Goal: Task Accomplishment & Management: Complete application form

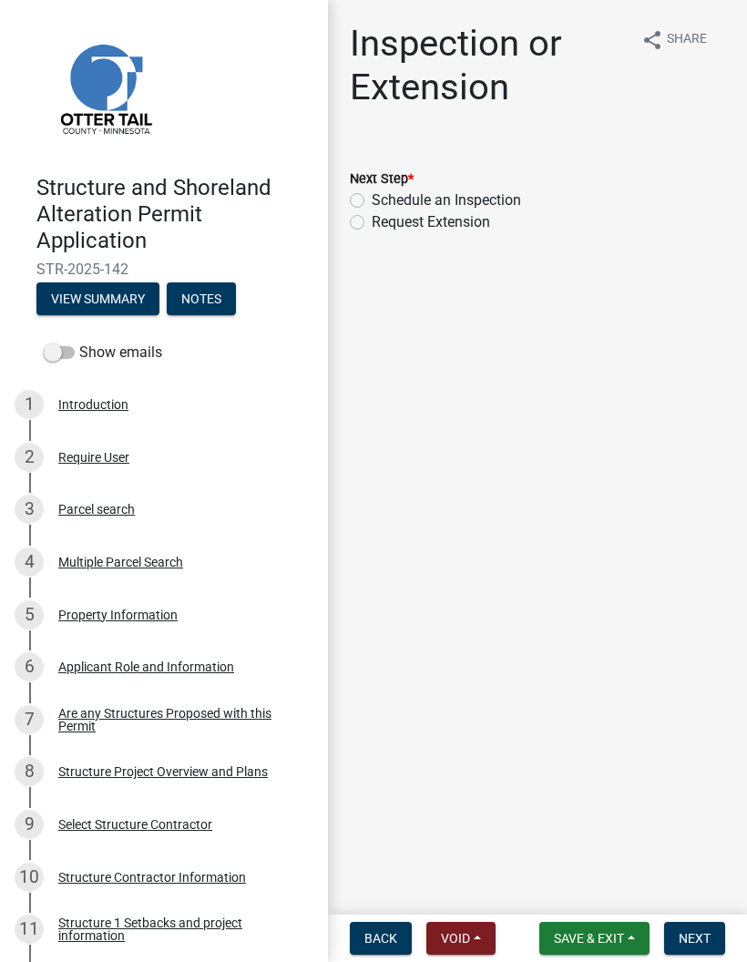
click at [588, 931] on span "Save & Exit" at bounding box center [589, 938] width 70 height 15
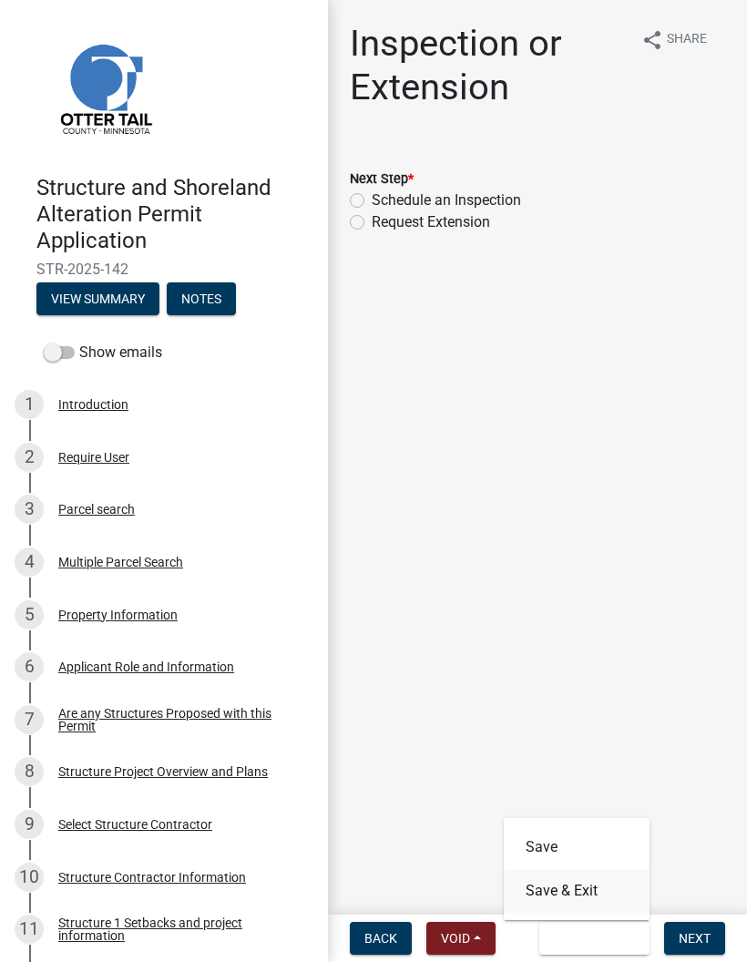
click at [606, 891] on button "Save & Exit" at bounding box center [577, 891] width 146 height 44
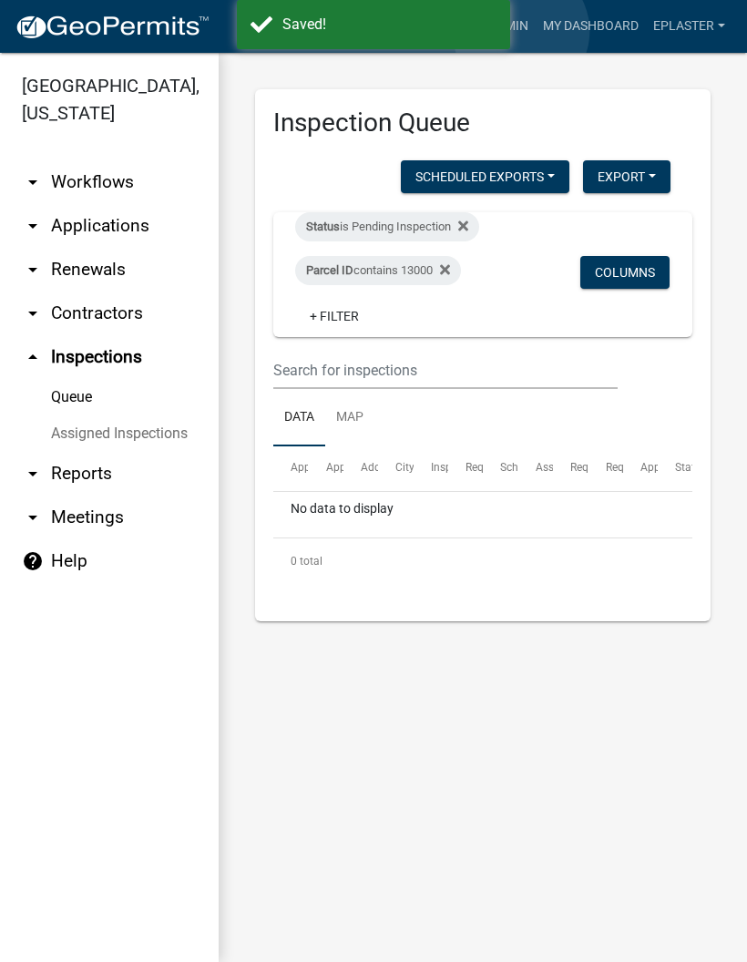
click at [521, 31] on link "Admin" at bounding box center [508, 26] width 55 height 35
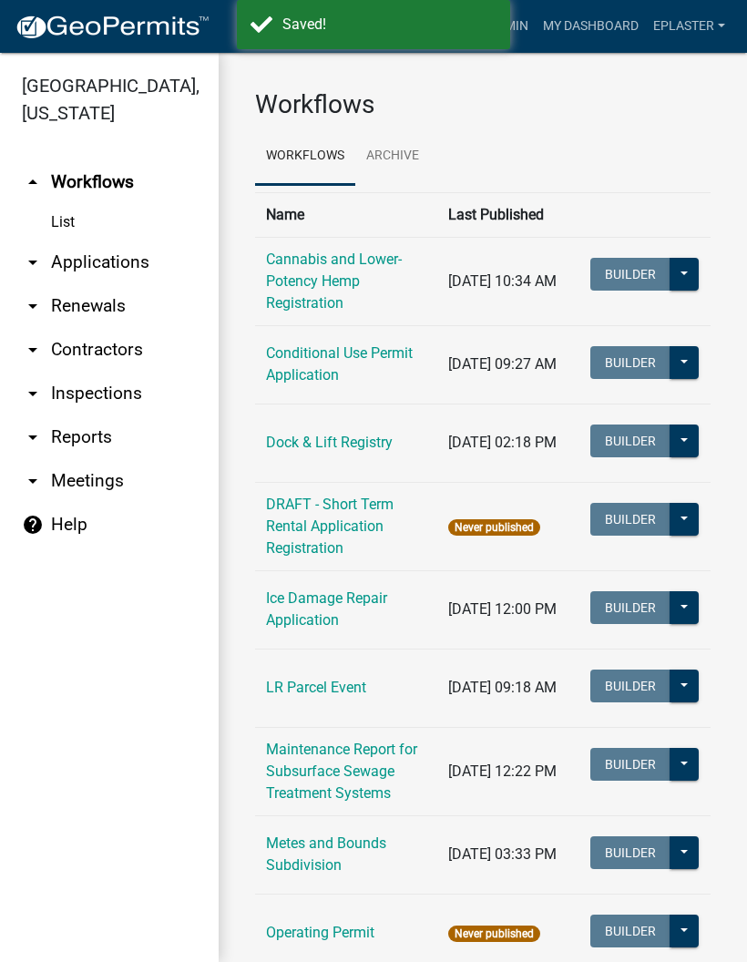
click at [129, 275] on link "arrow_drop_down Applications" at bounding box center [109, 262] width 219 height 44
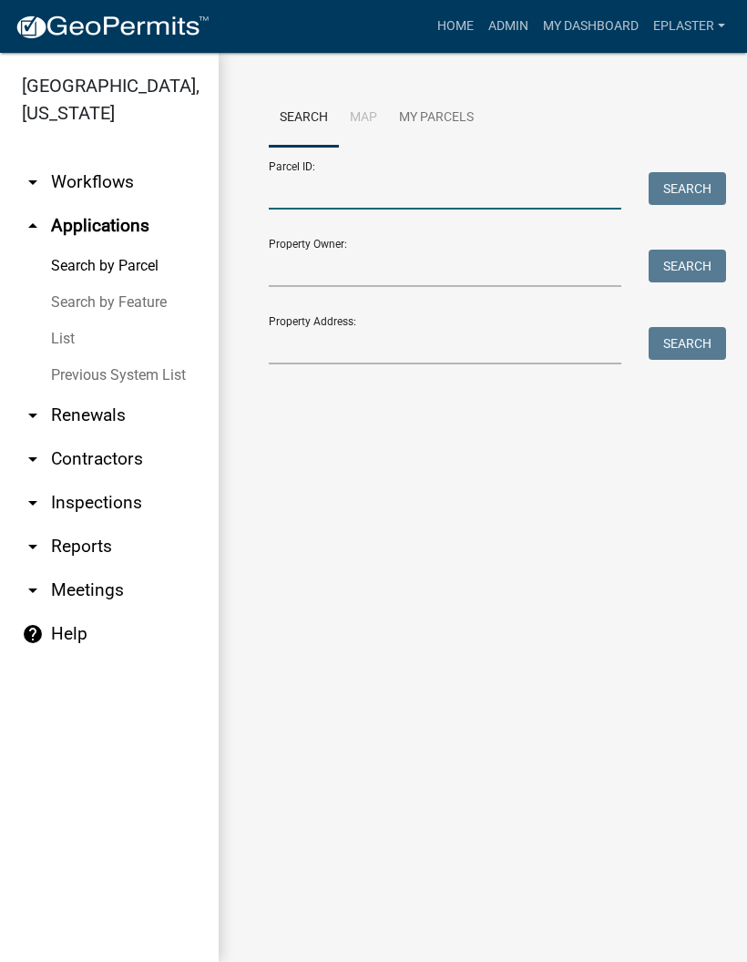
click at [420, 197] on input "Parcel ID:" at bounding box center [445, 190] width 352 height 37
click at [419, 197] on input "Parcel ID:" at bounding box center [445, 190] width 352 height 37
paste input "50000990435000"
click at [663, 183] on button "Search" at bounding box center [686, 188] width 77 height 33
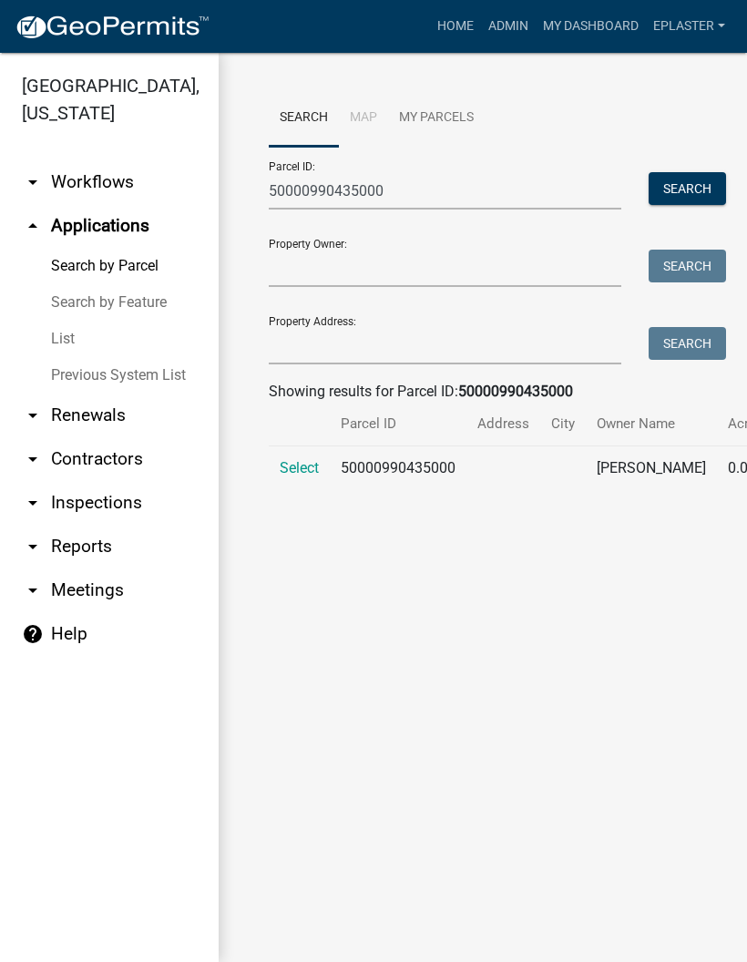
click at [290, 476] on span "Select" at bounding box center [299, 467] width 39 height 17
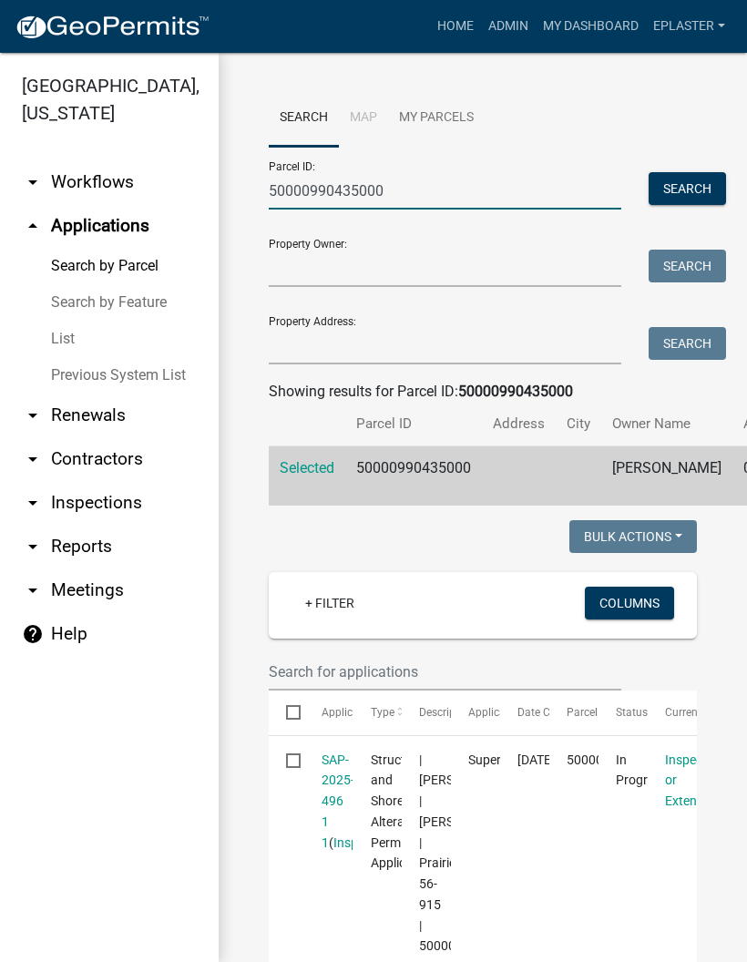
click at [443, 188] on input "50000990435000" at bounding box center [445, 190] width 352 height 37
click at [454, 183] on input "50000990435000" at bounding box center [445, 190] width 352 height 37
click at [443, 199] on input "50000990435000" at bounding box center [445, 190] width 352 height 37
click at [444, 202] on input "50000990435000" at bounding box center [445, 190] width 352 height 37
paste input "282"
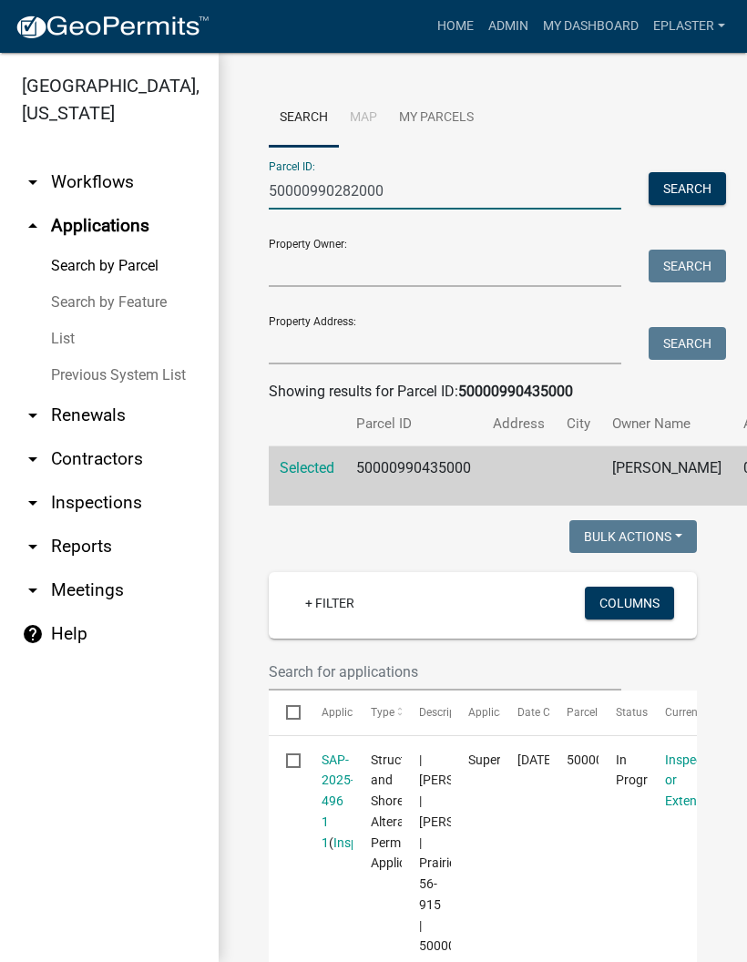
type input "50000990282000"
click at [684, 185] on button "Search" at bounding box center [686, 188] width 77 height 33
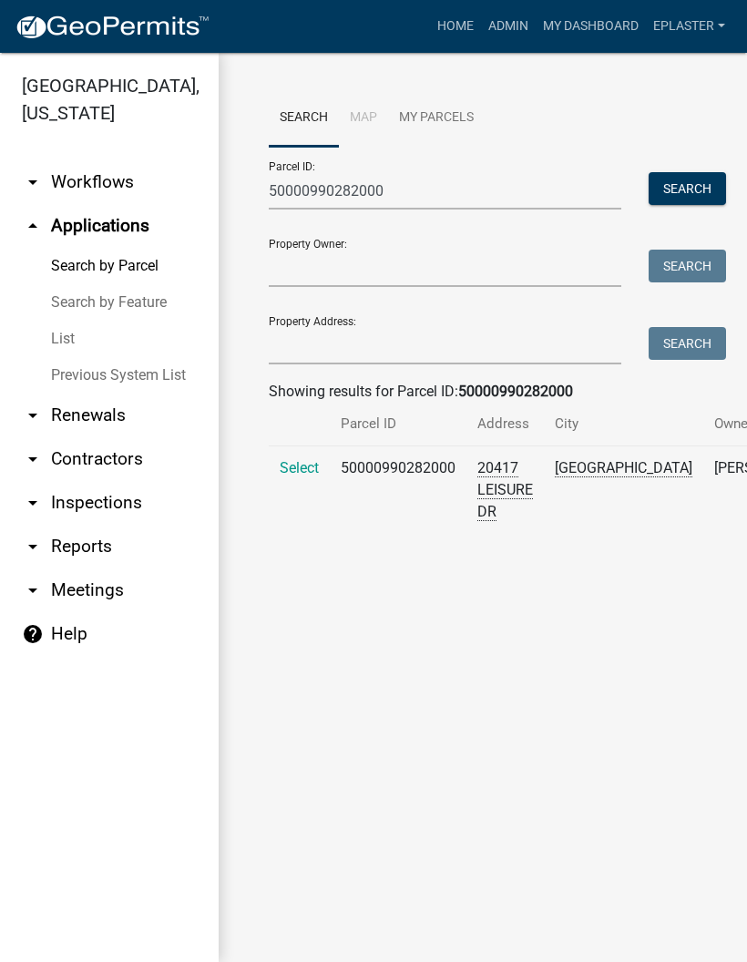
click at [281, 476] on span "Select" at bounding box center [299, 467] width 39 height 17
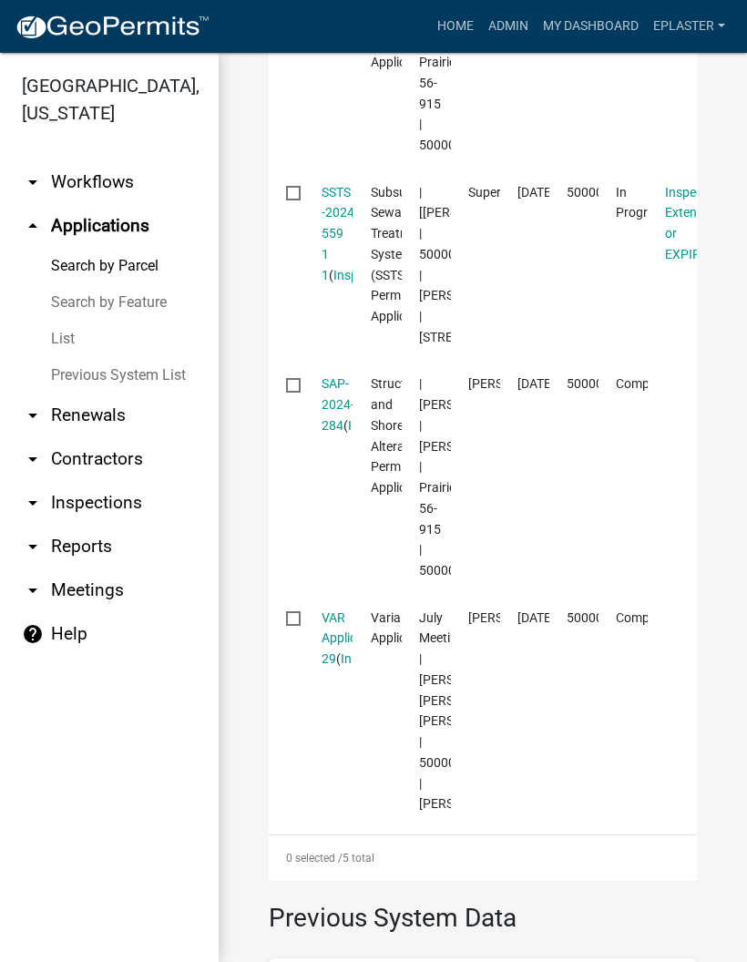
scroll to position [1127, 0]
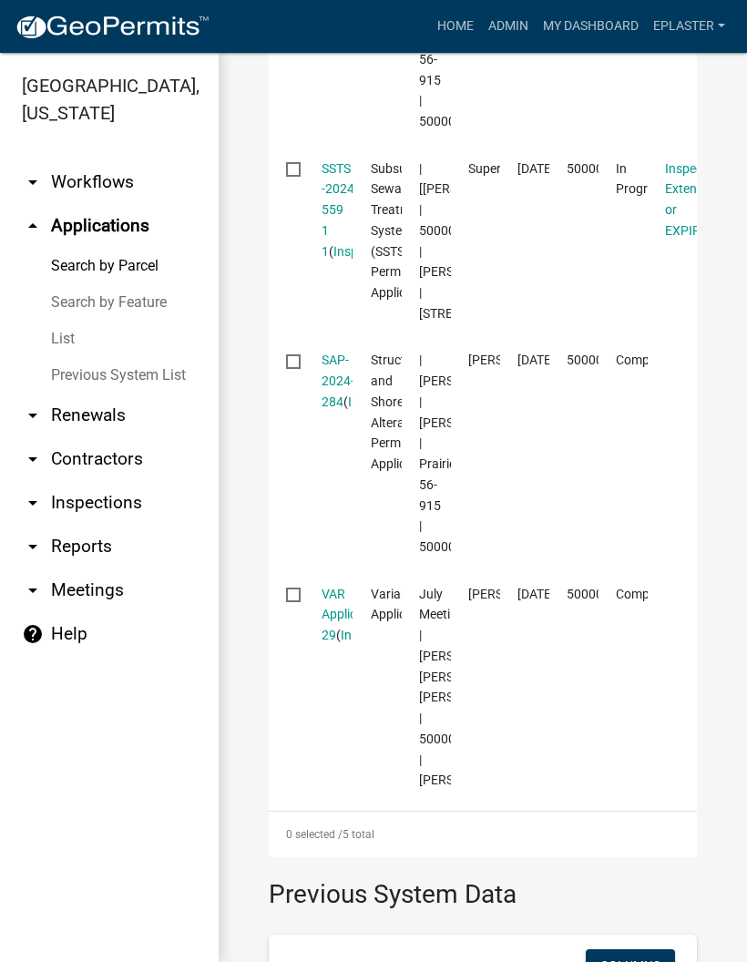
click at [324, 259] on link "SSTS -2024-559 1 1" at bounding box center [339, 209] width 36 height 97
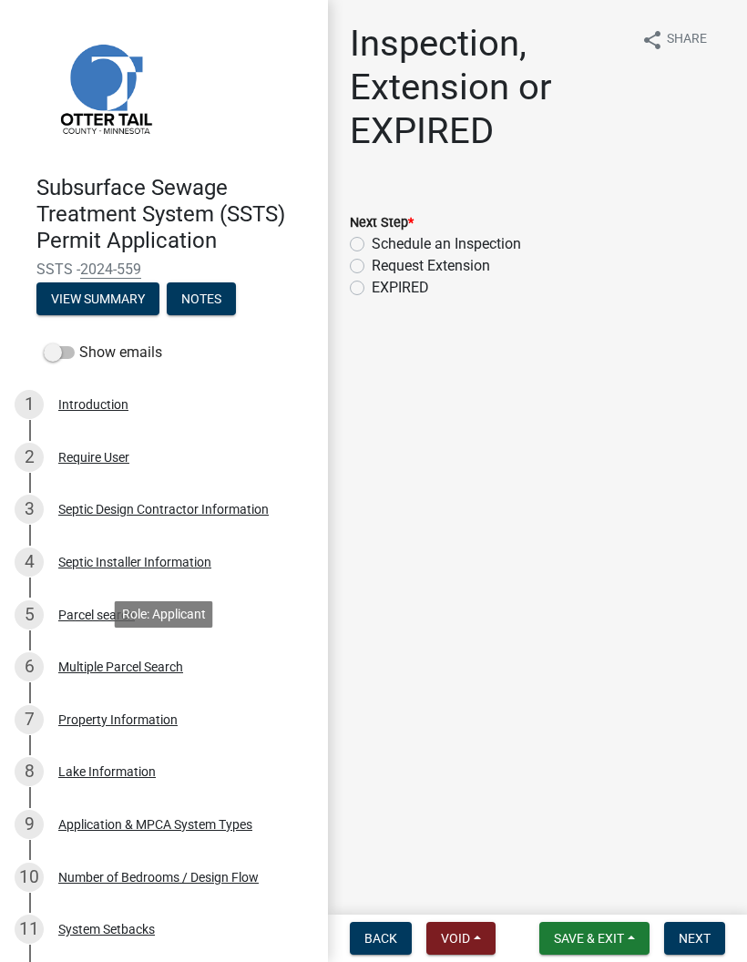
click at [209, 672] on div "6 Multiple Parcel Search" at bounding box center [157, 666] width 284 height 29
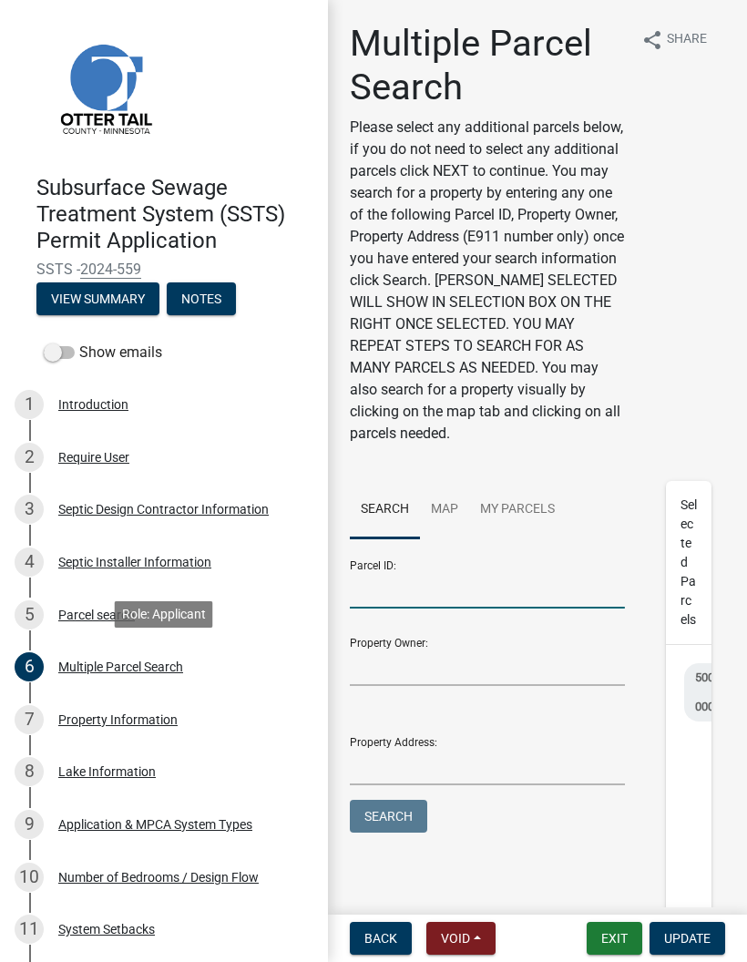
click at [475, 593] on input "Parcel ID:" at bounding box center [487, 589] width 275 height 37
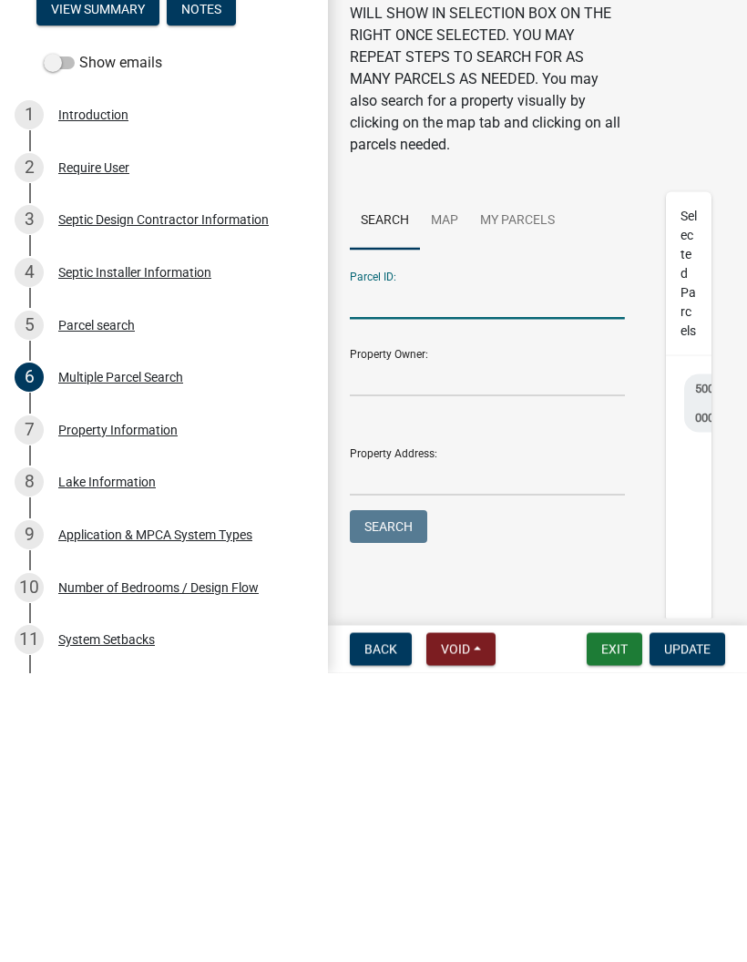
click at [446, 571] on input "Parcel ID:" at bounding box center [487, 589] width 275 height 37
paste input "50000990435000"
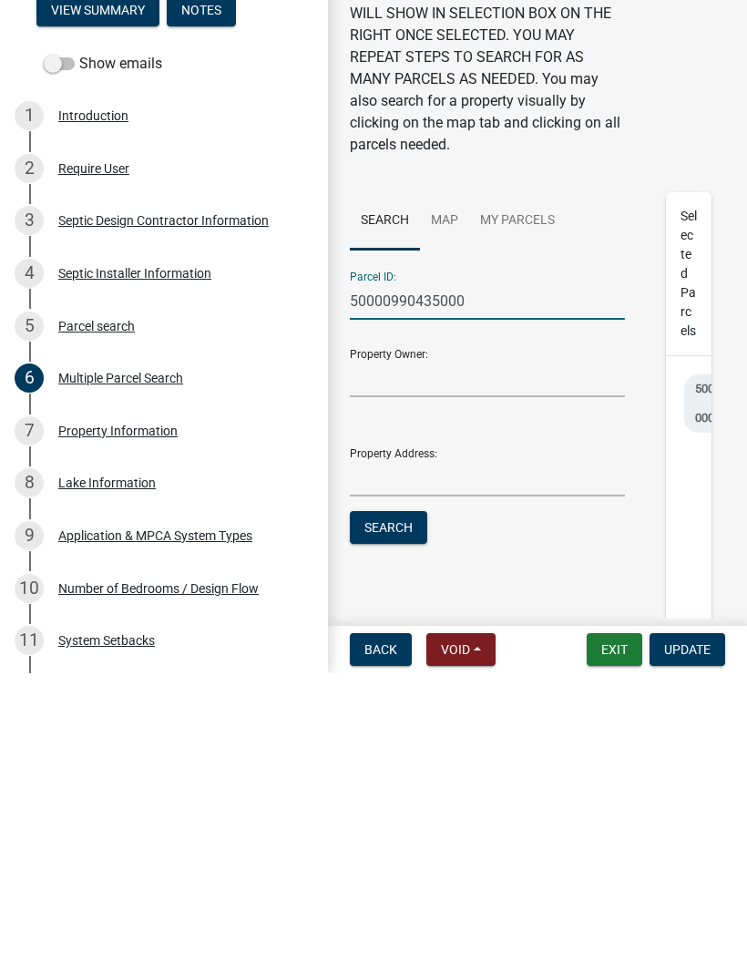
type input "50000990435000"
click at [391, 800] on button "Search" at bounding box center [388, 816] width 77 height 33
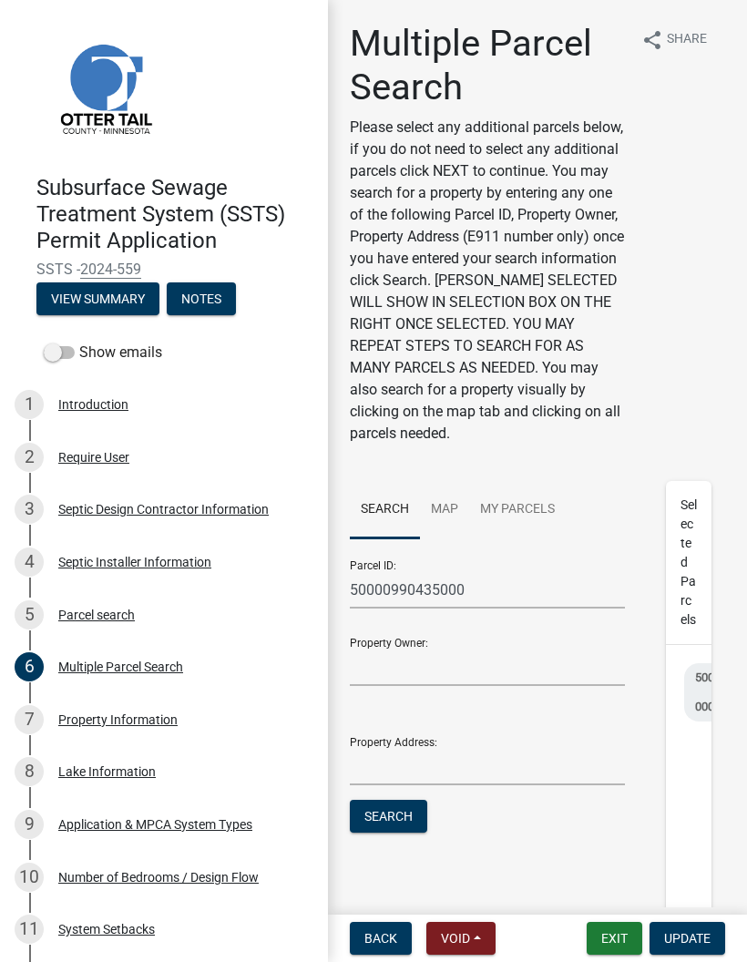
click at [402, 810] on button "Search" at bounding box center [388, 816] width 77 height 33
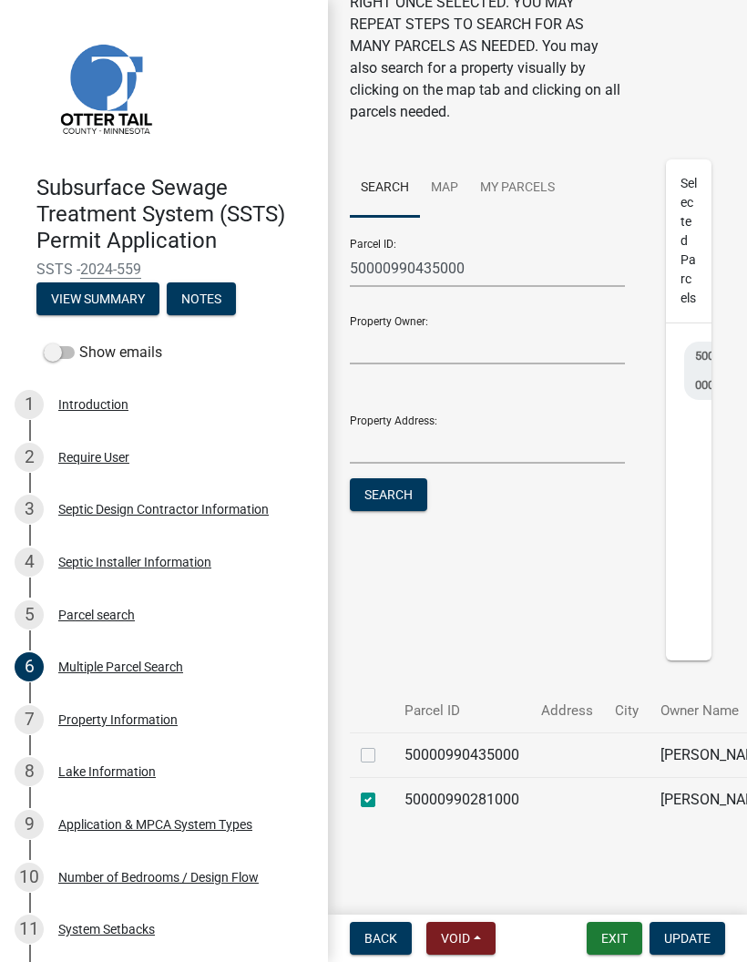
scroll to position [428, 0]
click at [369, 744] on div at bounding box center [372, 755] width 22 height 22
click at [382, 744] on label at bounding box center [382, 744] width 0 height 0
click at [382, 744] on input "checkbox" at bounding box center [388, 750] width 12 height 12
checkbox input "true"
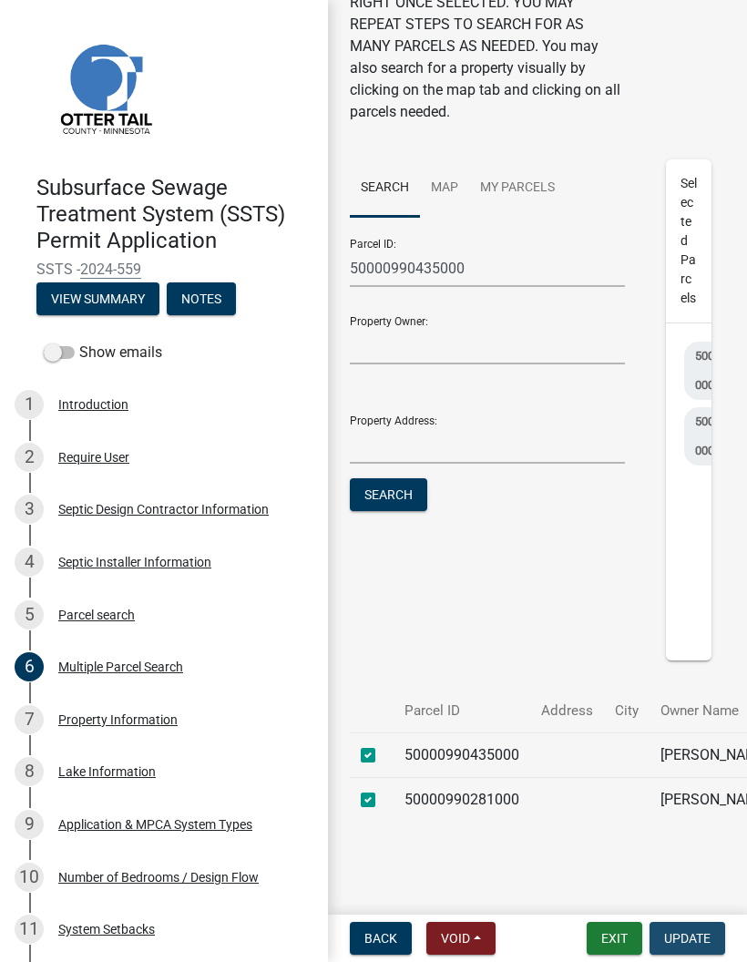
click at [689, 942] on span "Update" at bounding box center [687, 938] width 46 height 15
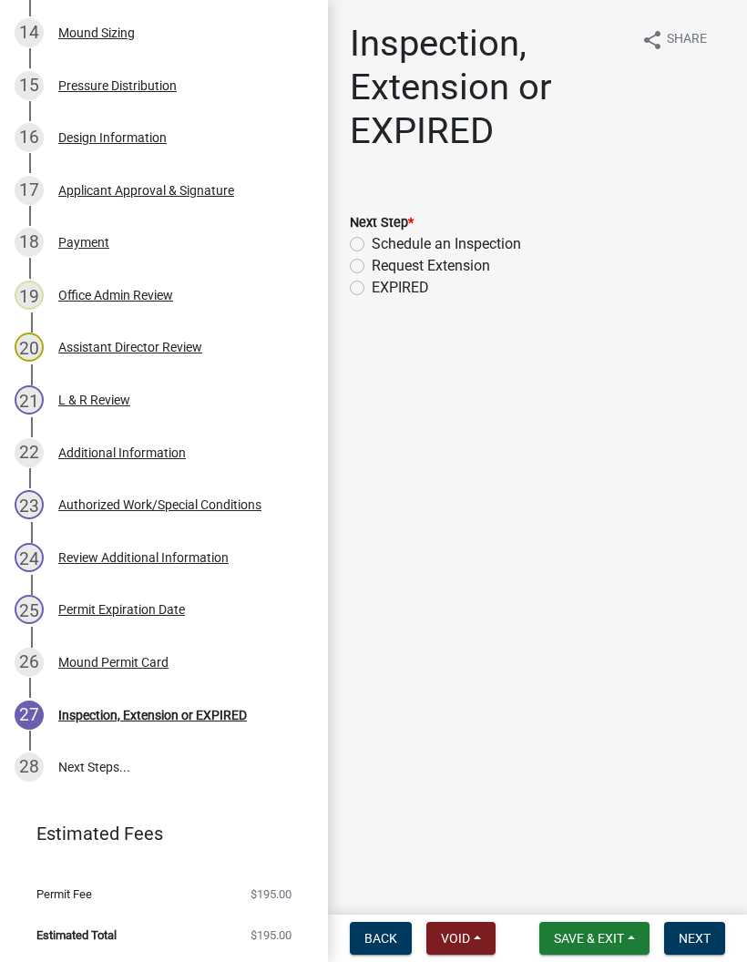
scroll to position [1053, 0]
click at [372, 259] on label "Request Extension" at bounding box center [431, 266] width 118 height 22
click at [372, 259] on input "Request Extension" at bounding box center [378, 261] width 12 height 12
radio input "true"
click at [700, 943] on span "Next" at bounding box center [694, 938] width 32 height 15
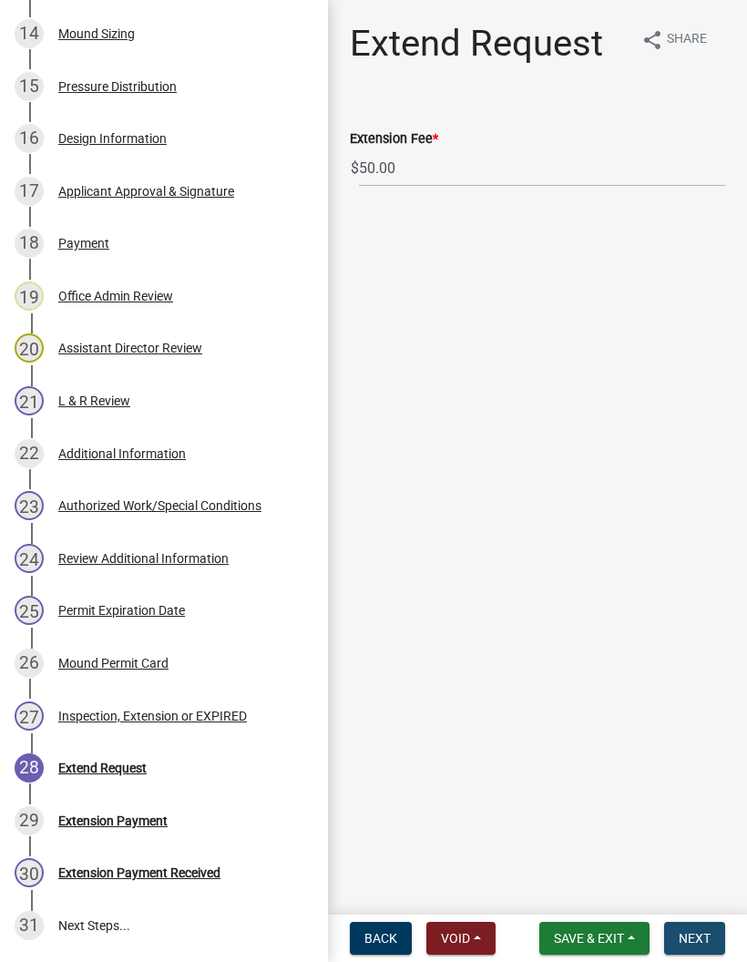
click at [692, 945] on span "Next" at bounding box center [694, 938] width 32 height 15
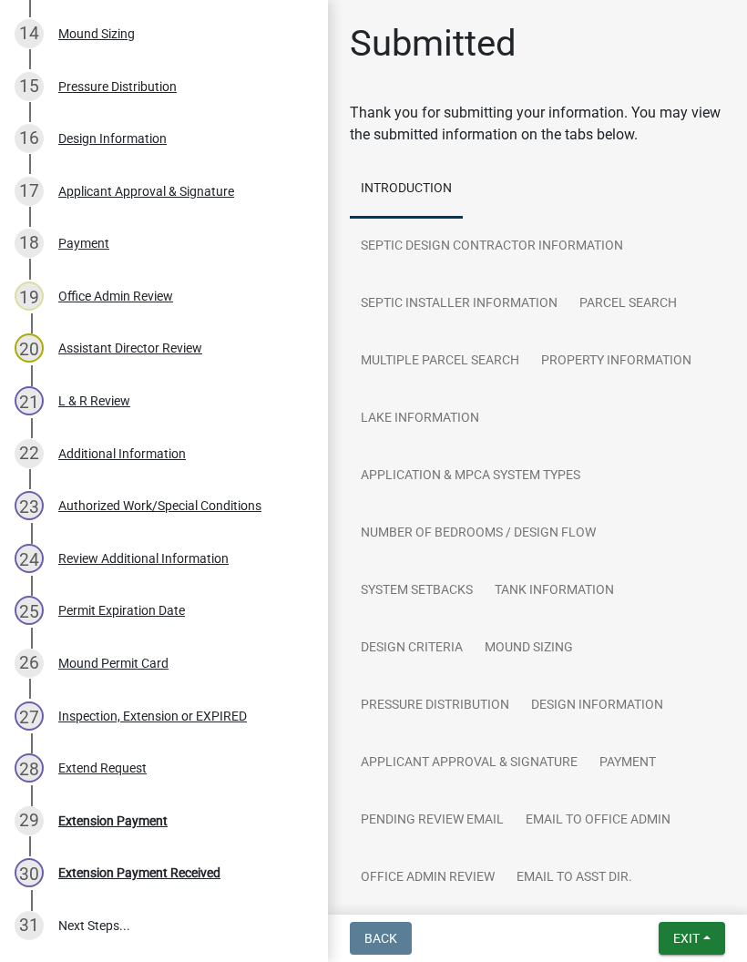
click at [713, 943] on button "Exit" at bounding box center [691, 938] width 66 height 33
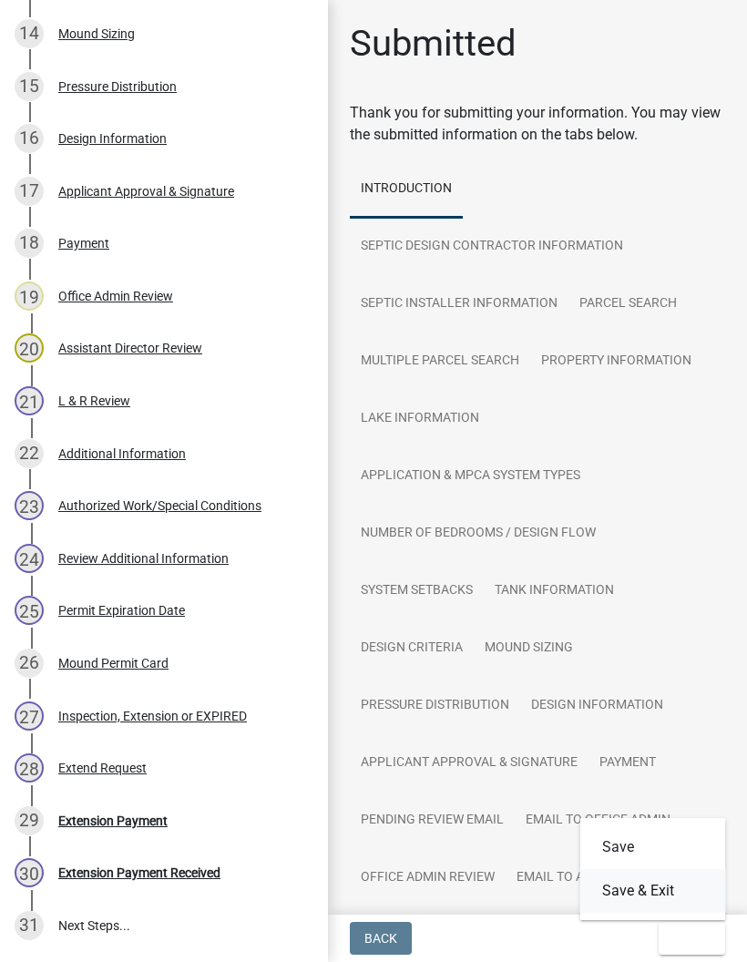
click at [686, 891] on button "Save & Exit" at bounding box center [653, 891] width 146 height 44
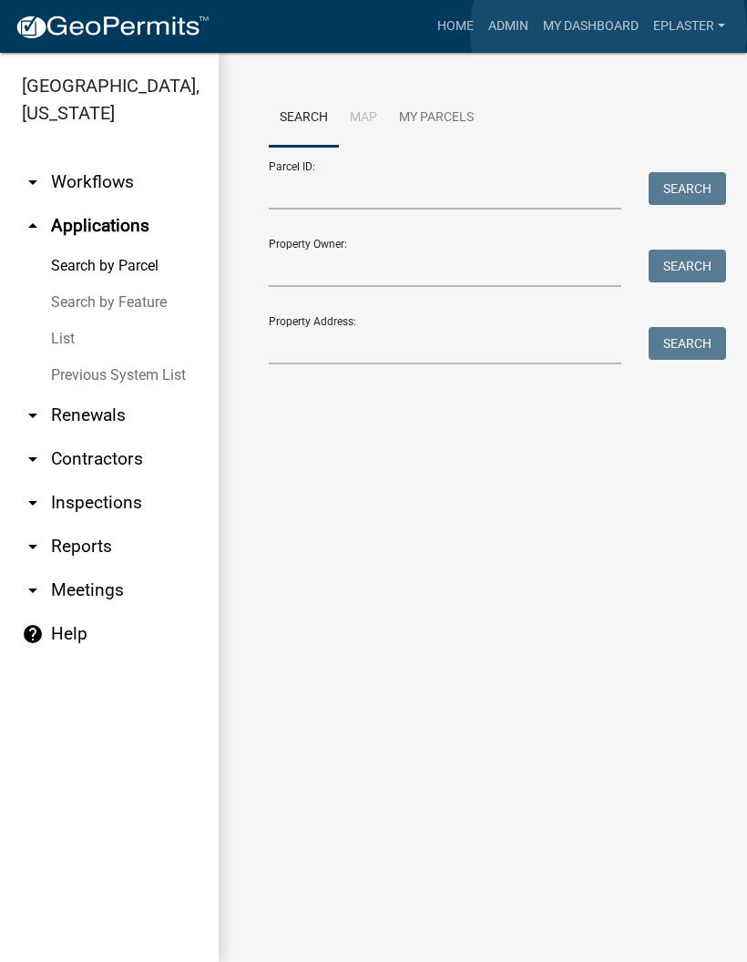
click at [608, 31] on link "My Dashboard" at bounding box center [590, 26] width 110 height 35
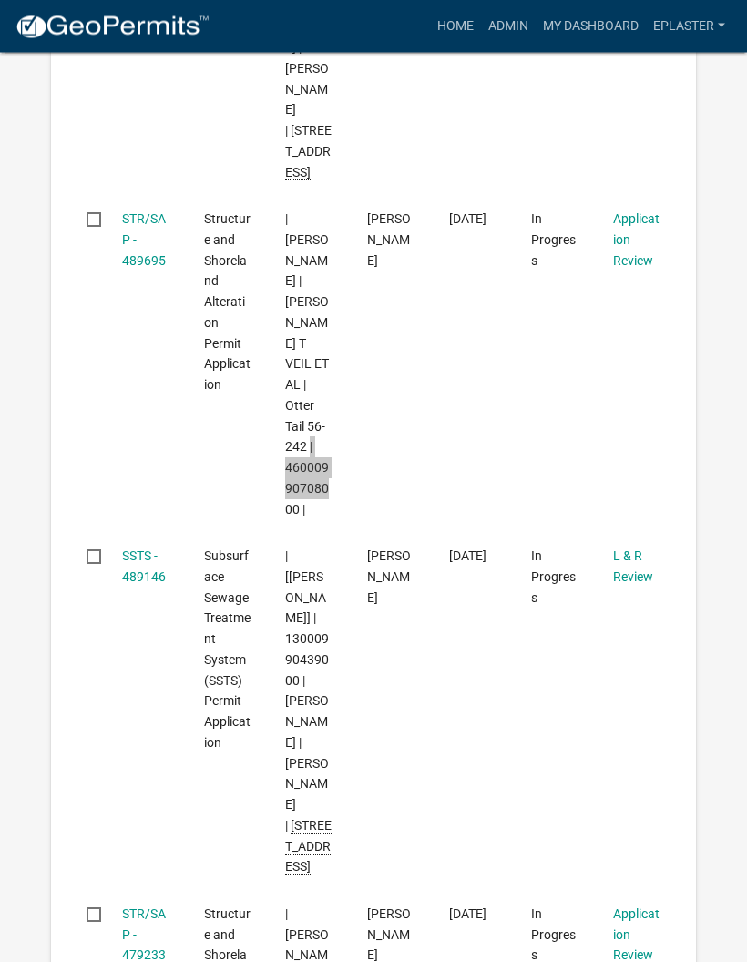
scroll to position [1412, 0]
click at [502, 36] on link "Admin" at bounding box center [508, 26] width 55 height 35
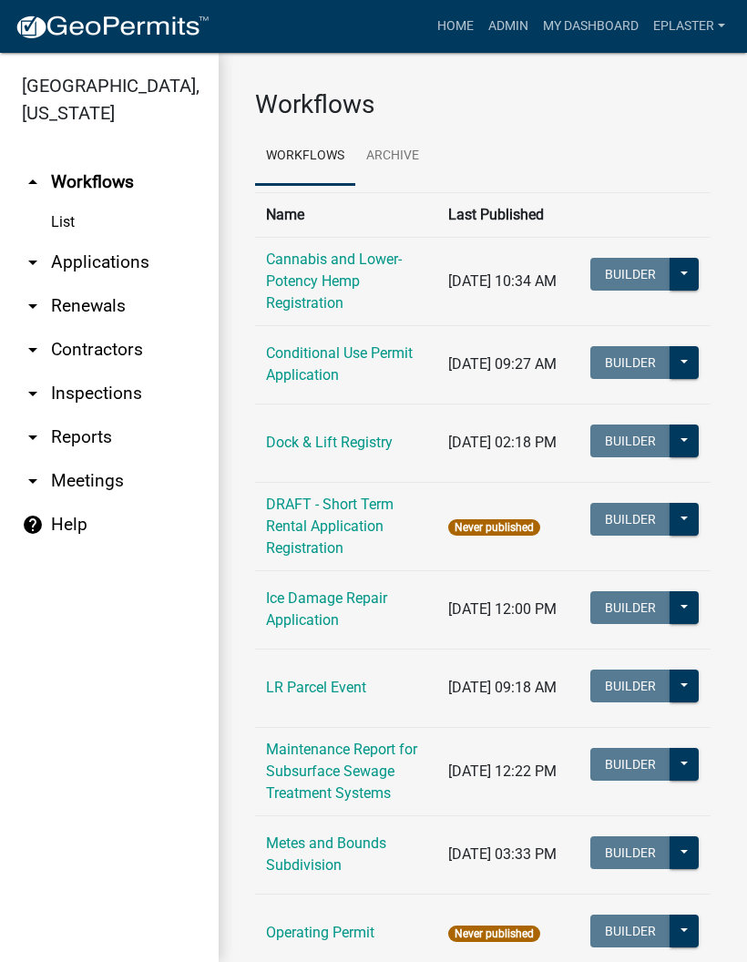
click at [94, 270] on link "arrow_drop_down Applications" at bounding box center [109, 262] width 219 height 44
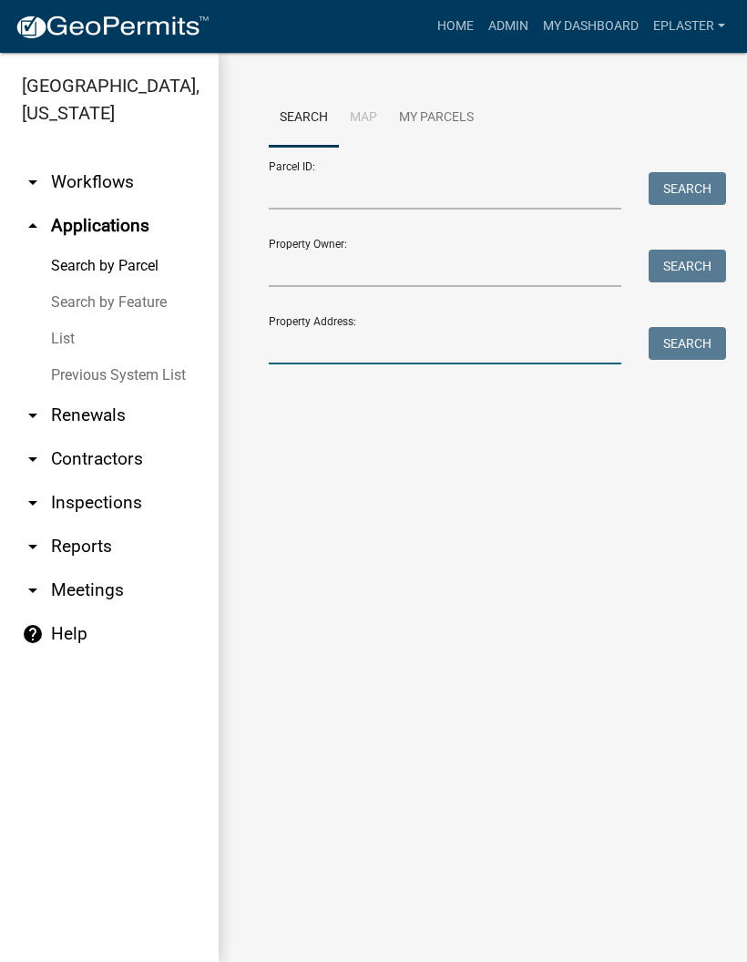
click at [299, 343] on input "Property Address:" at bounding box center [445, 345] width 352 height 37
type input "40454"
click at [671, 359] on button "Search" at bounding box center [686, 343] width 77 height 33
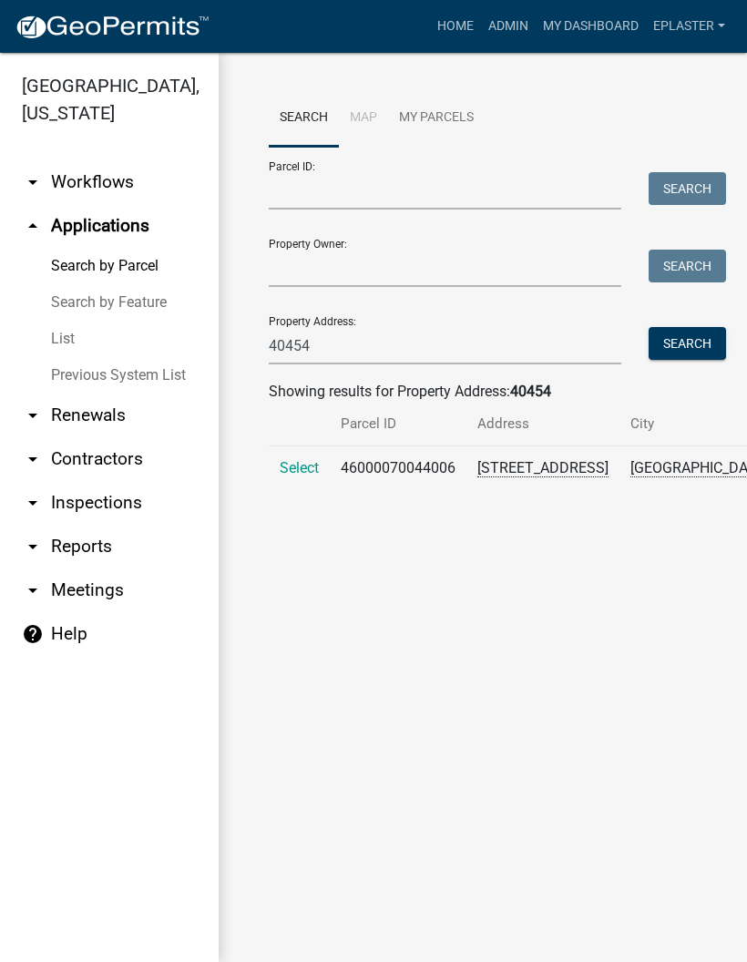
click at [262, 482] on div "Search Map My Parcels Parcel ID: Search Property Owner: Search Property Address…" at bounding box center [482, 318] width 455 height 459
click at [290, 476] on span "Select" at bounding box center [299, 467] width 39 height 17
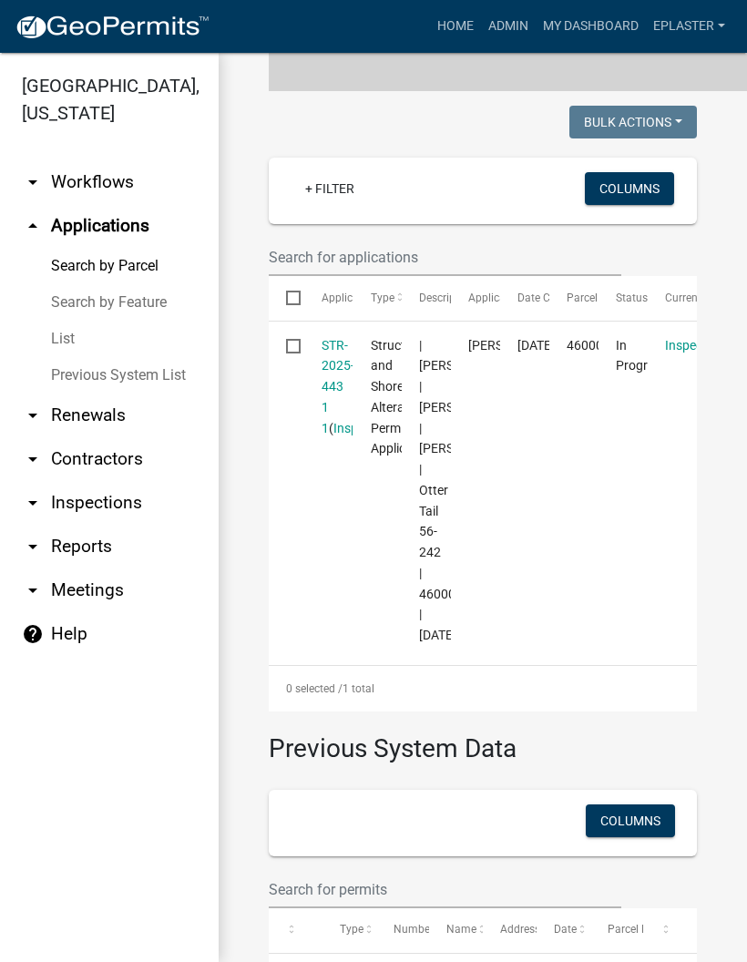
scroll to position [443, 0]
click at [339, 434] on link "STR-2025-443 1 1" at bounding box center [337, 385] width 33 height 97
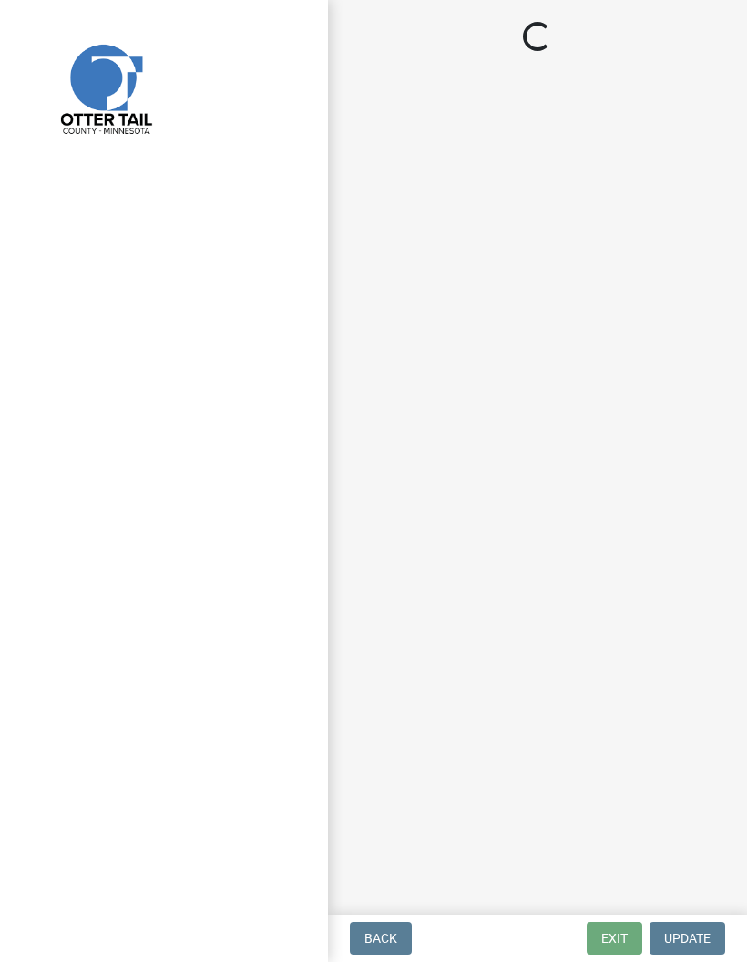
select select "710d5f49-2663-4e73-9718-d0c4e189f5ed"
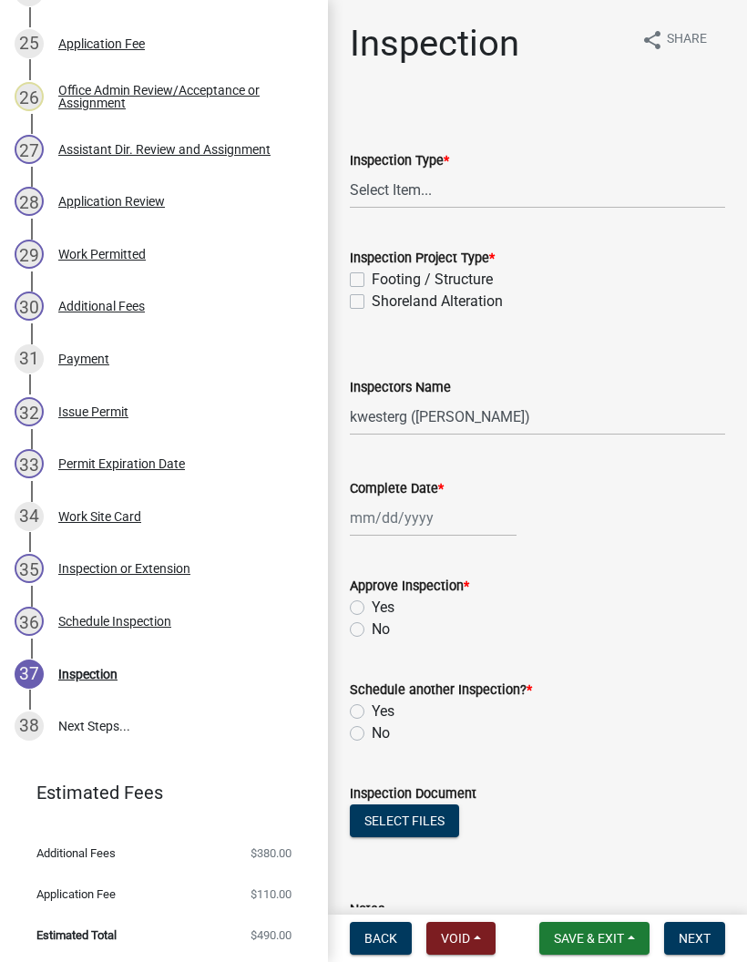
scroll to position [1618, 0]
click at [223, 254] on div "29 Work Permitted" at bounding box center [157, 254] width 284 height 29
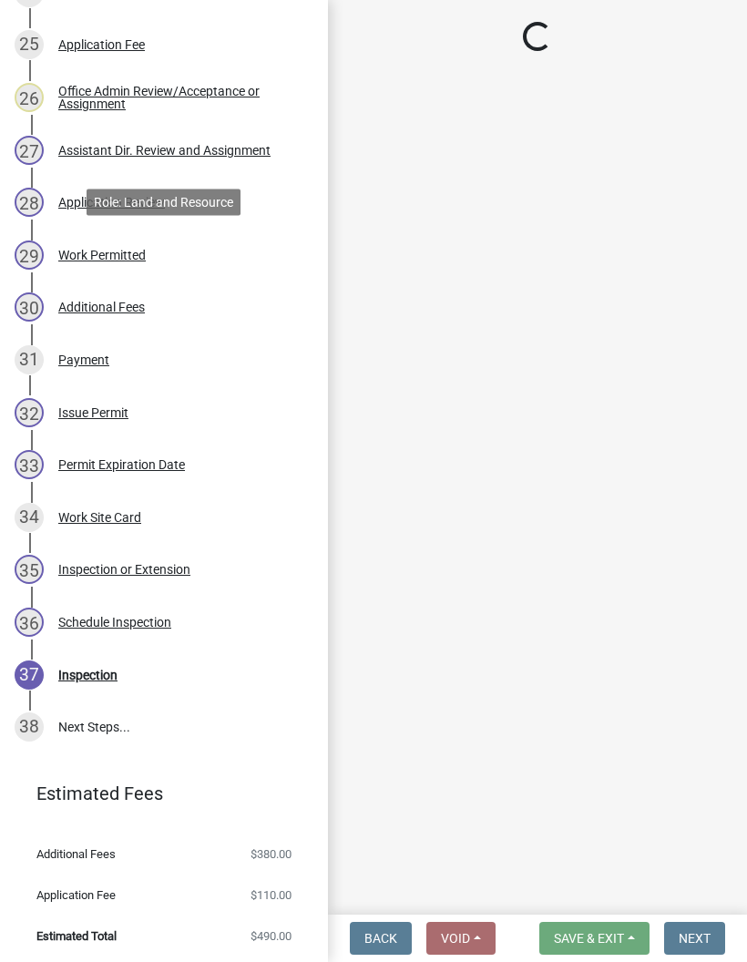
select select "b4c12476-3918-4c31-b34d-126d47b866fd"
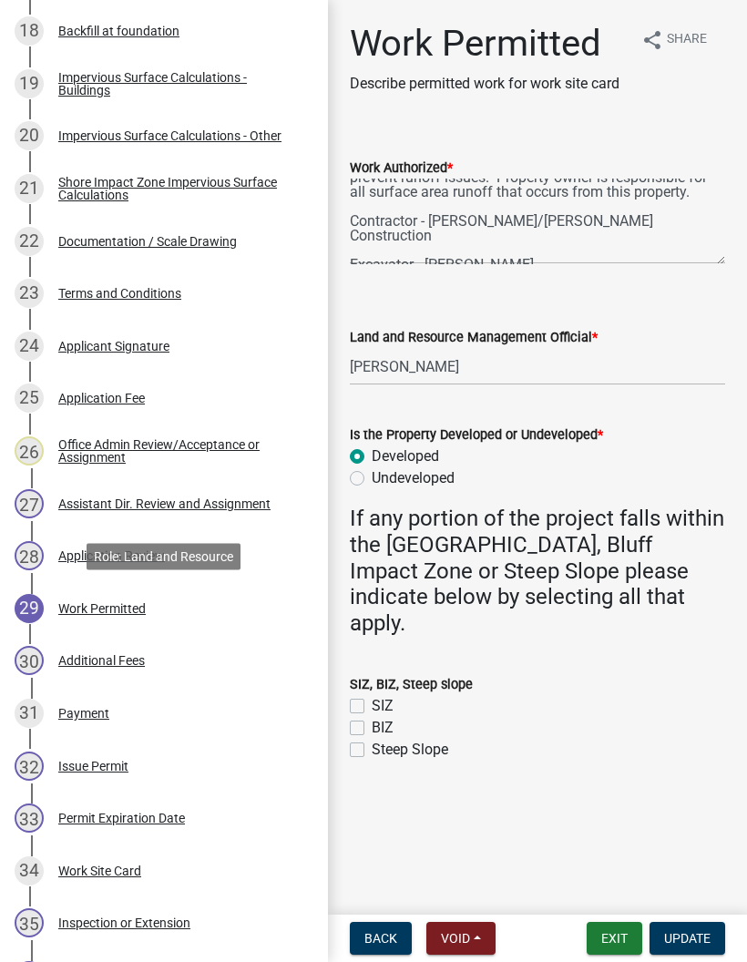
scroll to position [1264, 0]
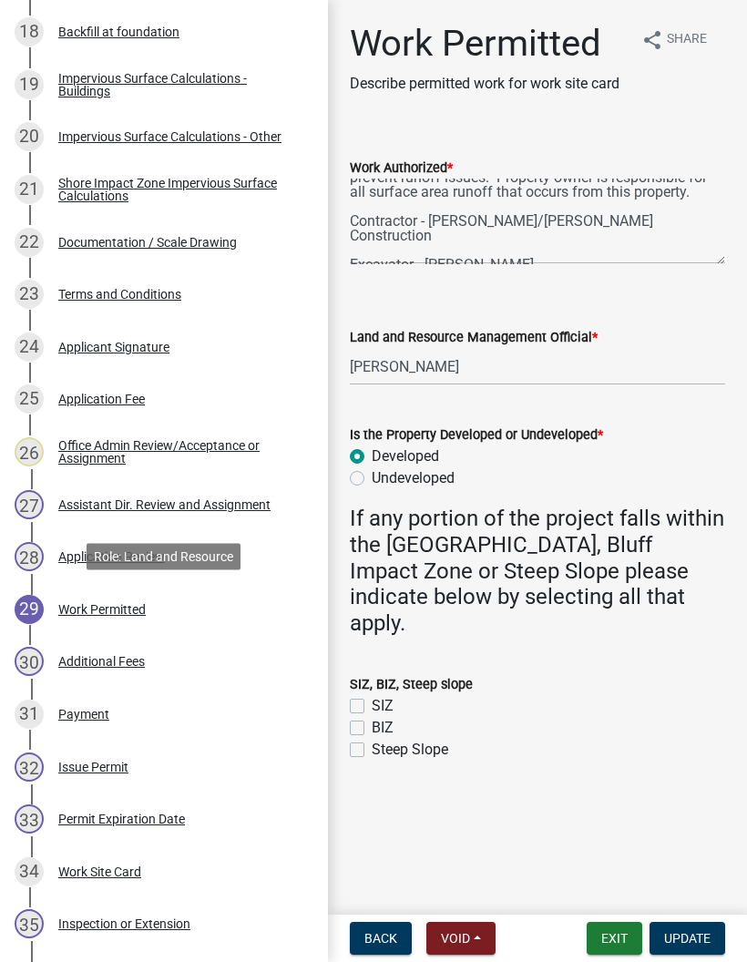
click at [270, 253] on div "22 Documentation / Scale Drawing" at bounding box center [157, 242] width 284 height 29
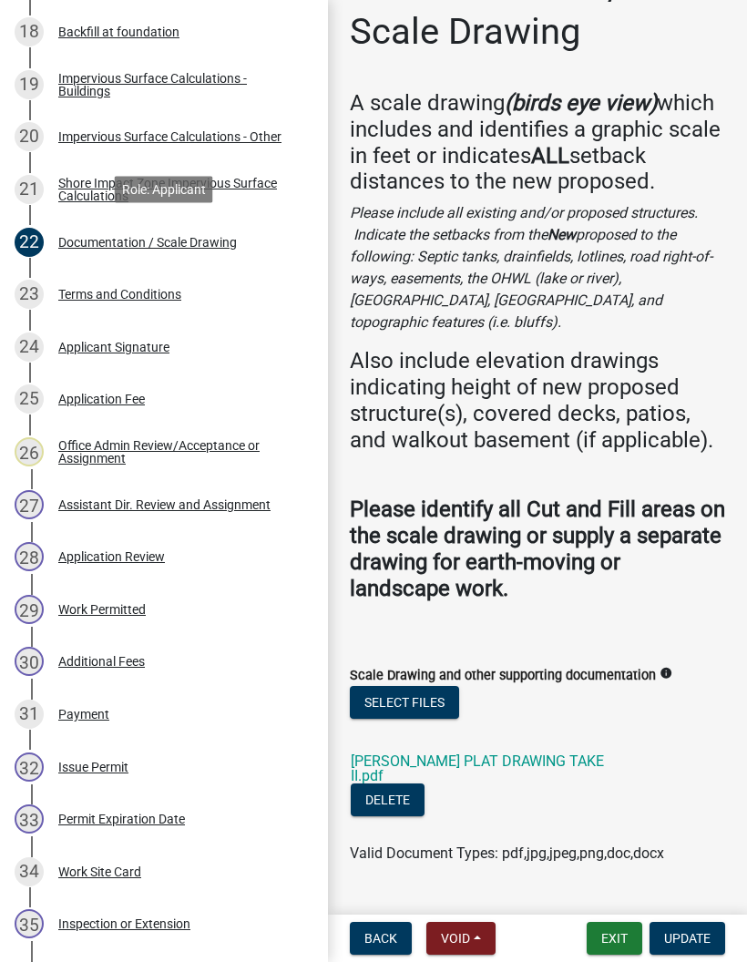
scroll to position [55, 0]
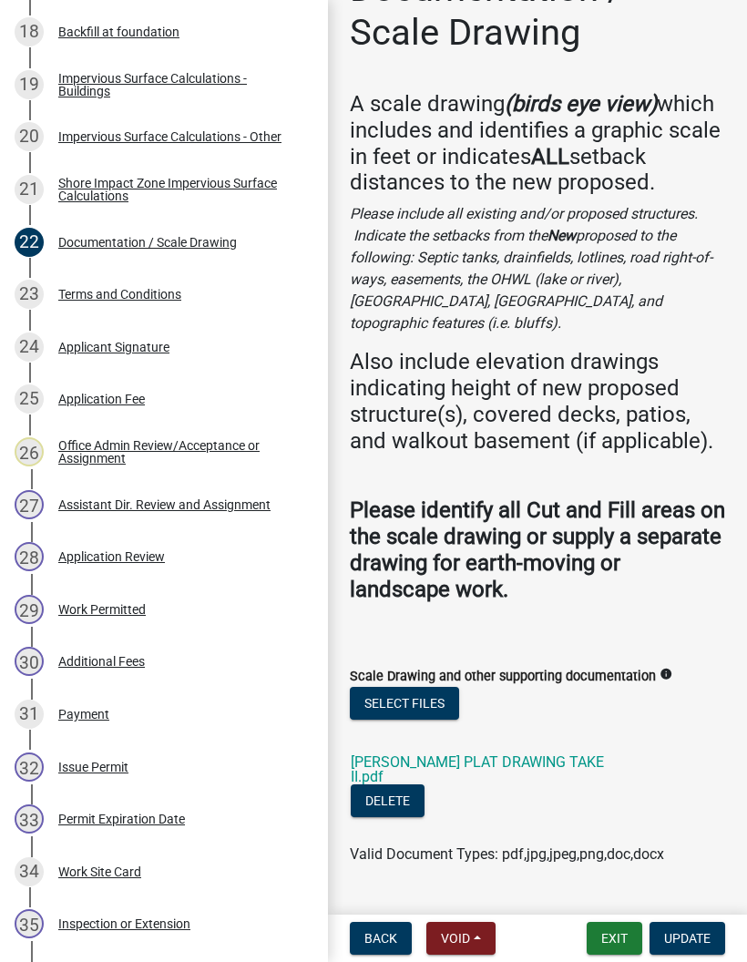
click at [553, 753] on link "[PERSON_NAME] PLAT DRAWING TAKE II.pdf" at bounding box center [477, 769] width 253 height 32
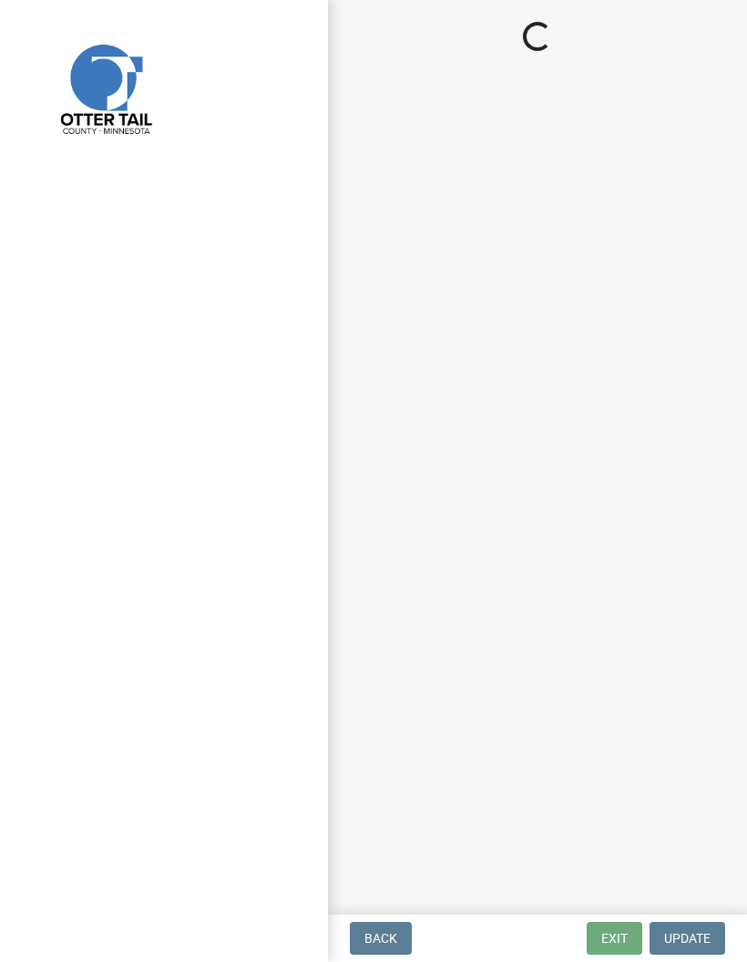
select select "710d5f49-2663-4e73-9718-d0c4e189f5ed"
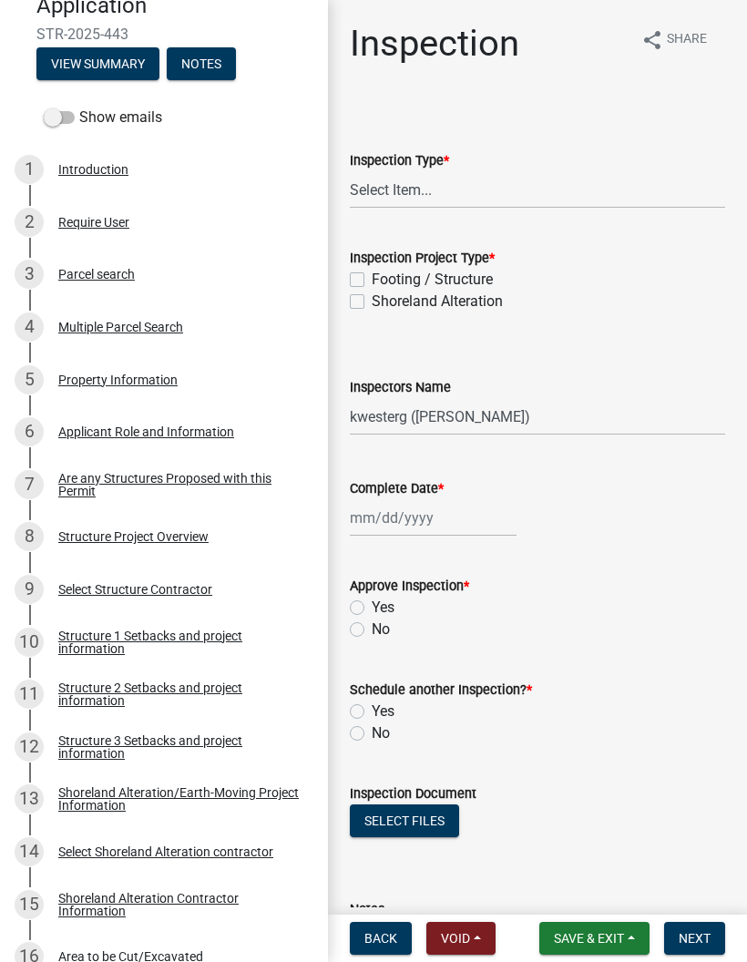
scroll to position [239, 0]
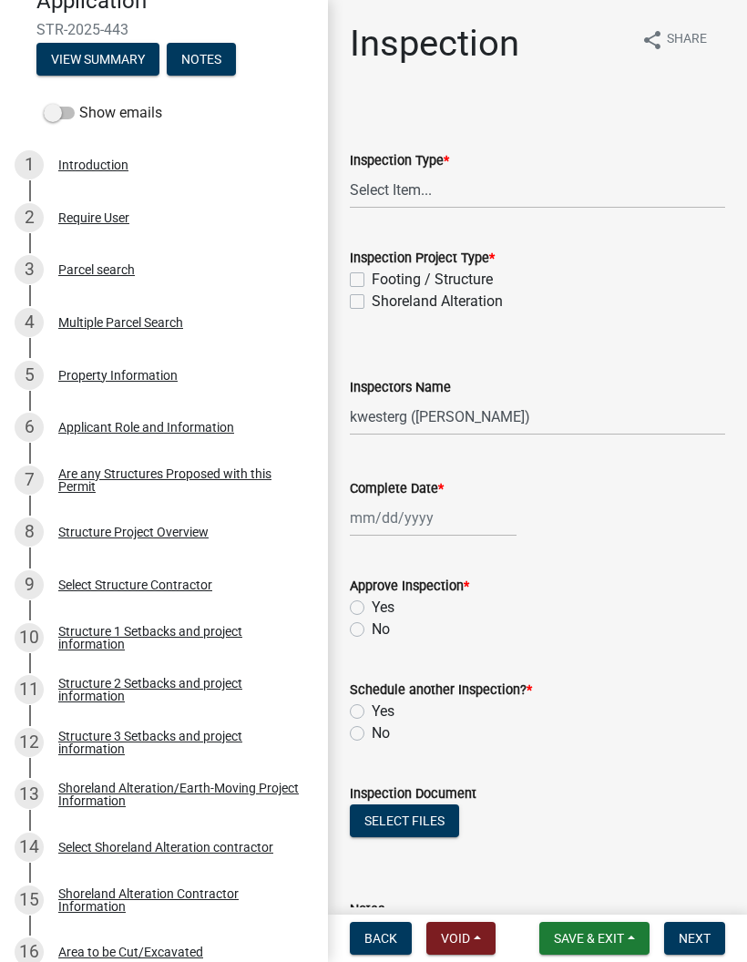
click at [237, 626] on div "Structure 1 Setbacks and project information" at bounding box center [178, 637] width 240 height 25
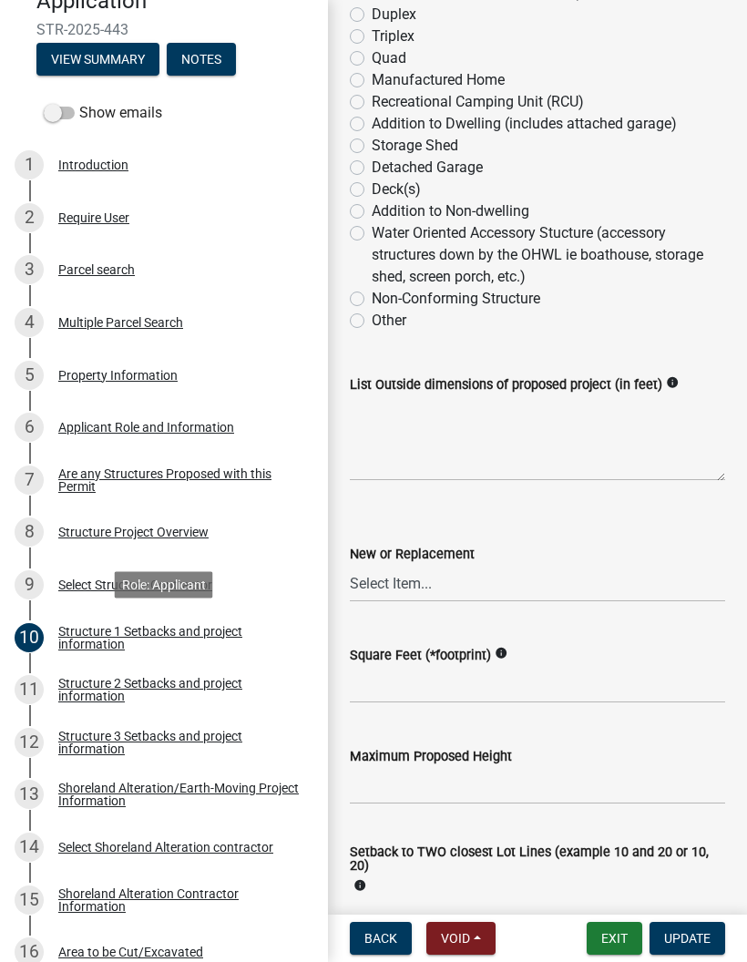
scroll to position [731, 0]
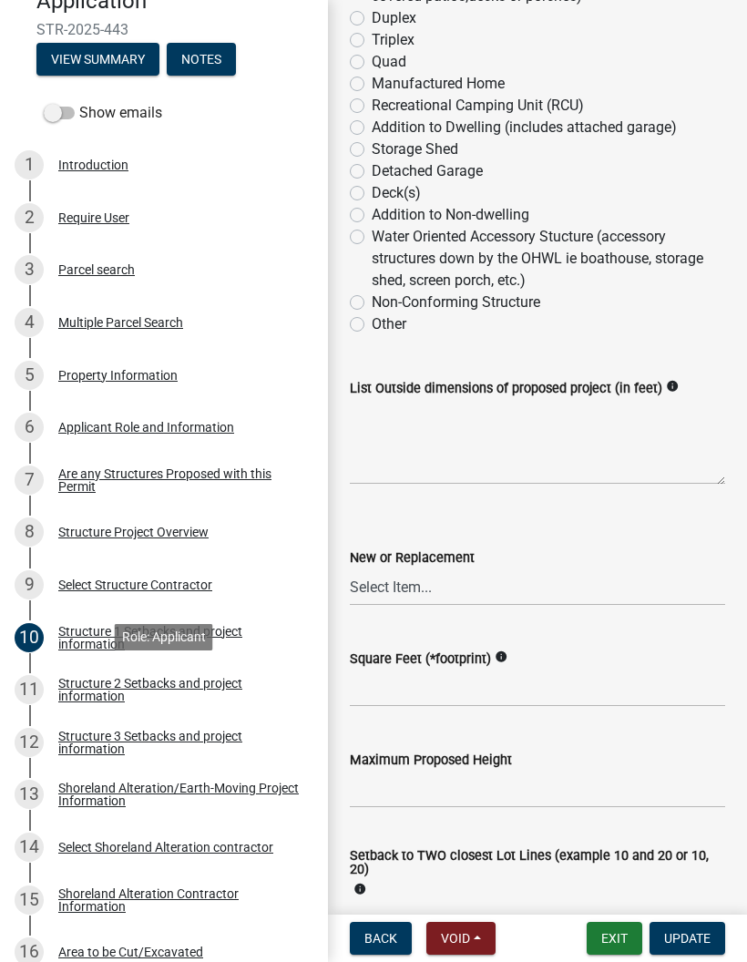
click at [93, 688] on div "Structure 2 Setbacks and project information" at bounding box center [178, 689] width 240 height 25
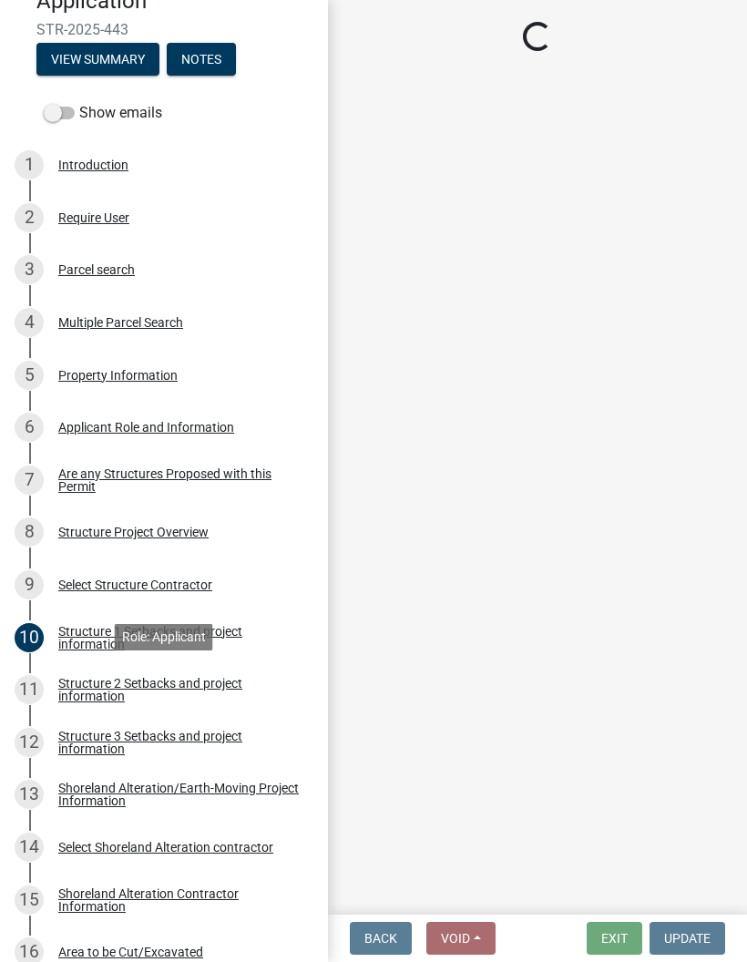
select select "a3cc236c-43aa-406a-8353-e0398d57c407"
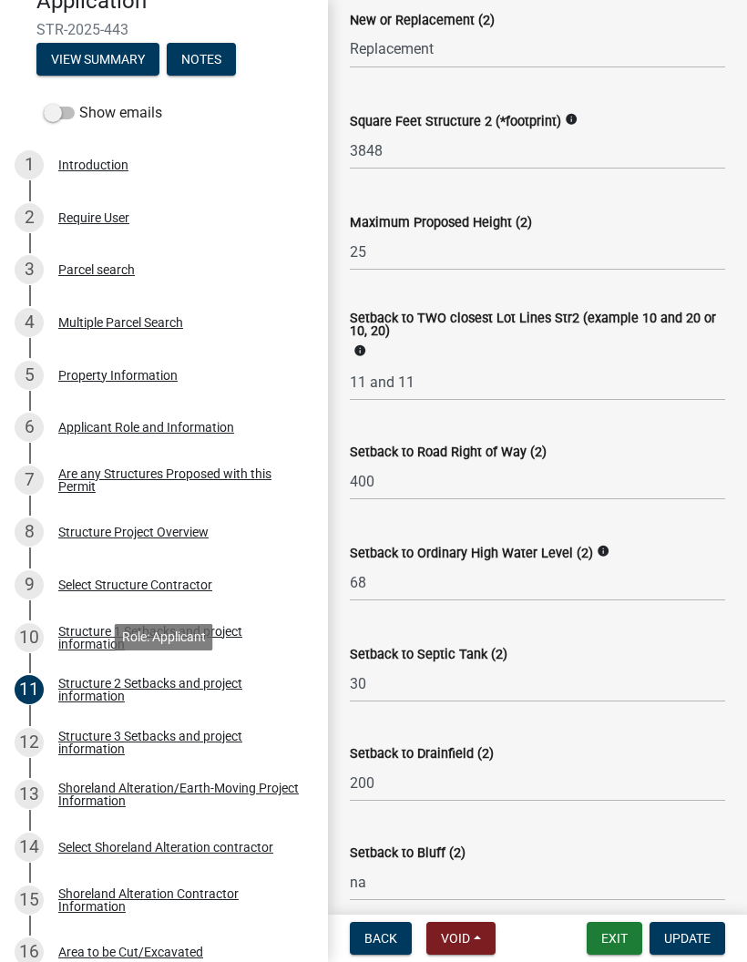
scroll to position [1099, 0]
click at [614, 932] on button "Exit" at bounding box center [614, 938] width 56 height 33
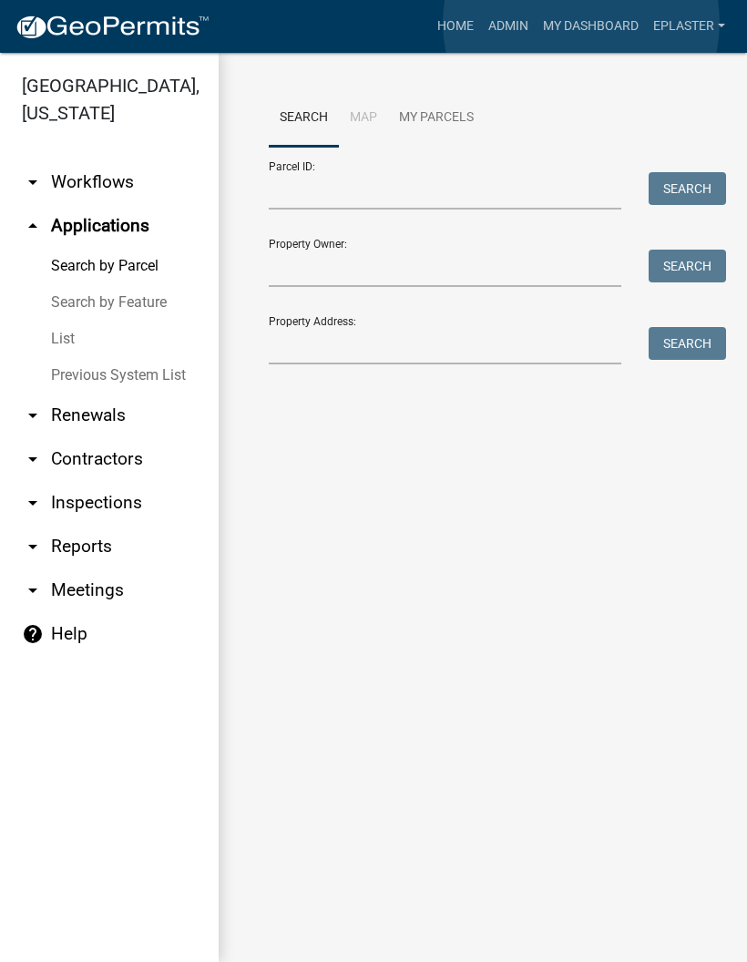
click at [582, 24] on link "My Dashboard" at bounding box center [590, 26] width 110 height 35
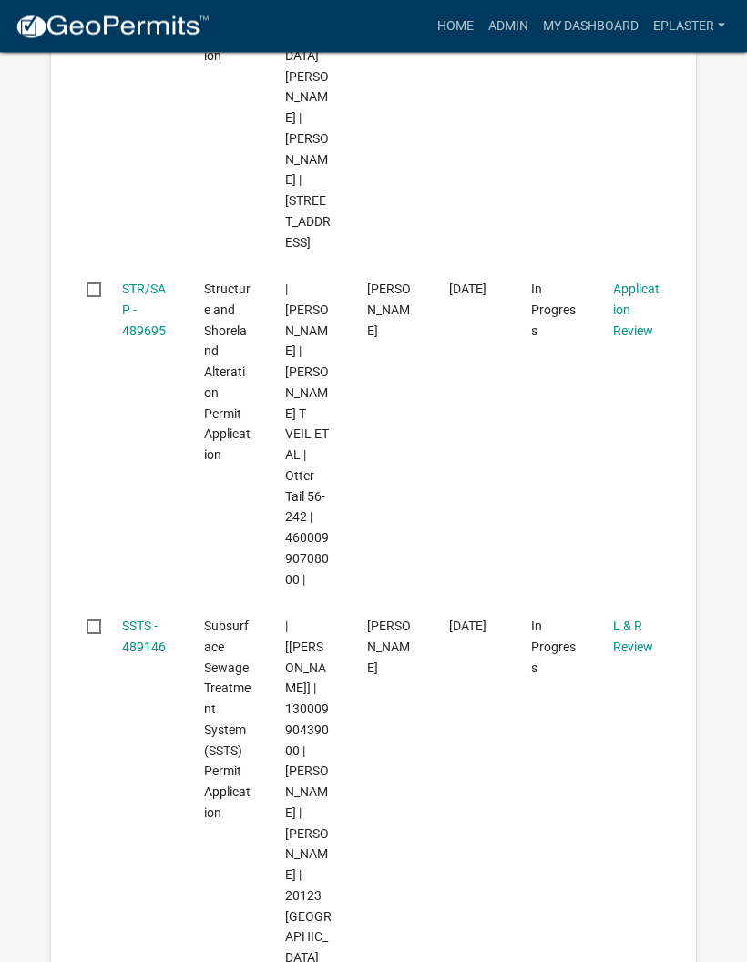
scroll to position [1342, 0]
click at [133, 321] on link "STR/SAP - 489695" at bounding box center [144, 309] width 44 height 56
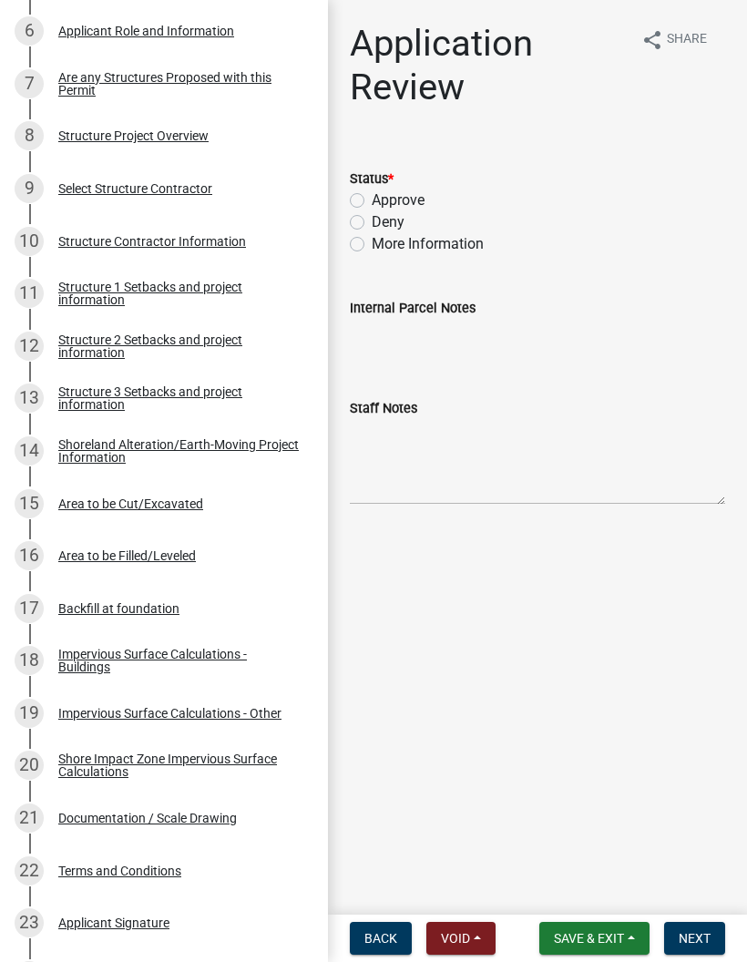
scroll to position [591, 0]
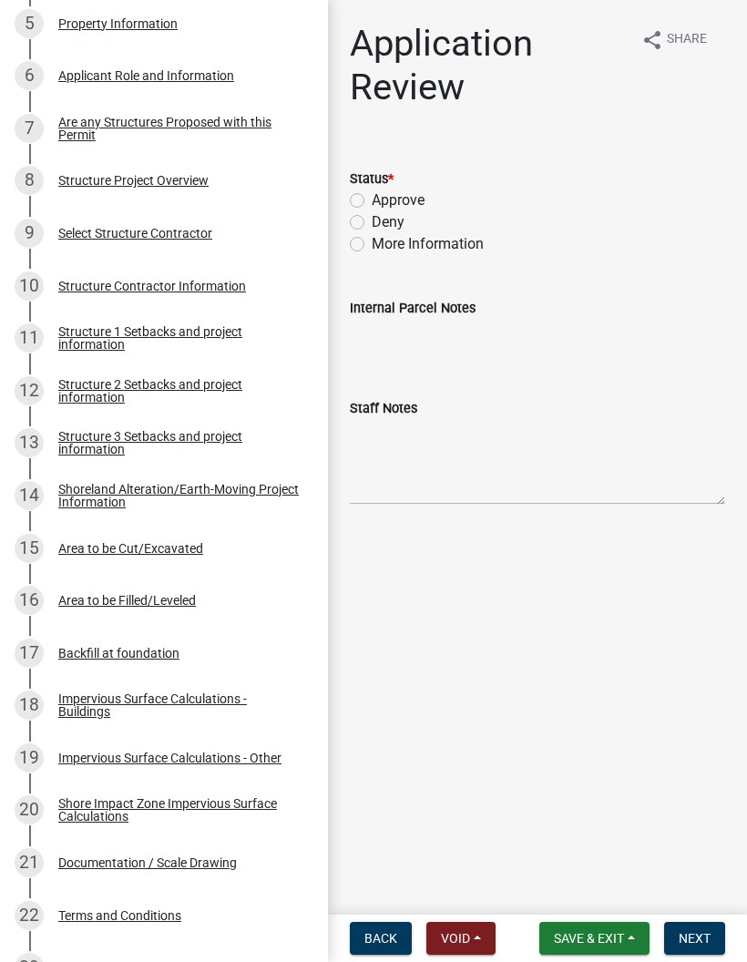
click at [232, 398] on div "Structure 2 Setbacks and project information" at bounding box center [178, 390] width 240 height 25
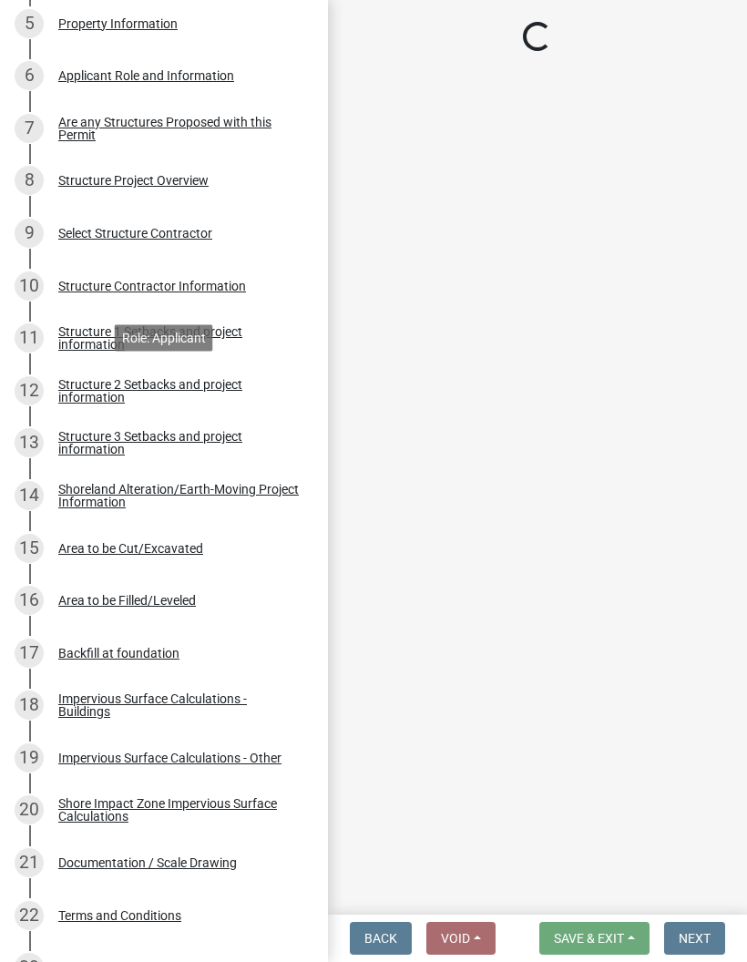
select select "c185e313-3403-4239-bd61-bb563c58a77a"
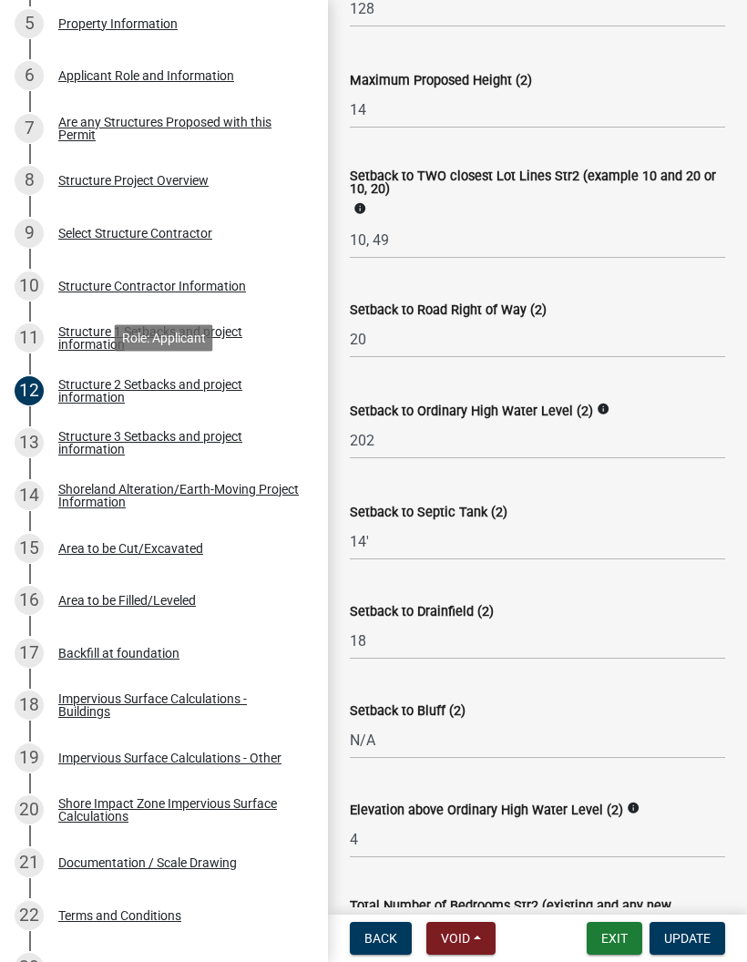
scroll to position [1119, 0]
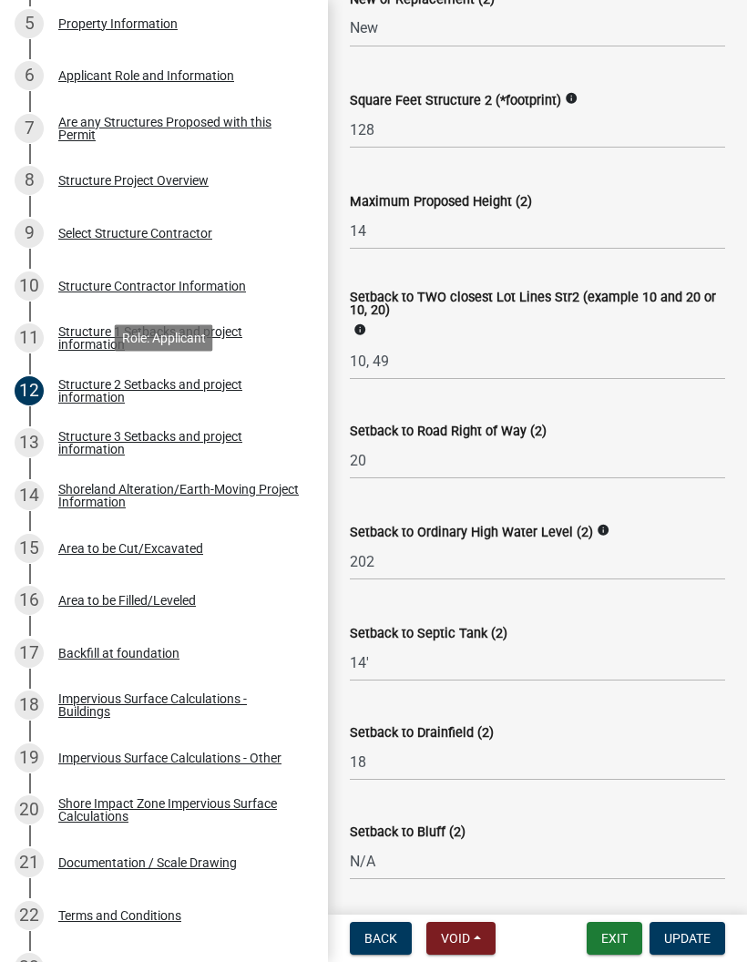
click at [253, 308] on link "10 Structure Contractor Information" at bounding box center [164, 286] width 328 height 53
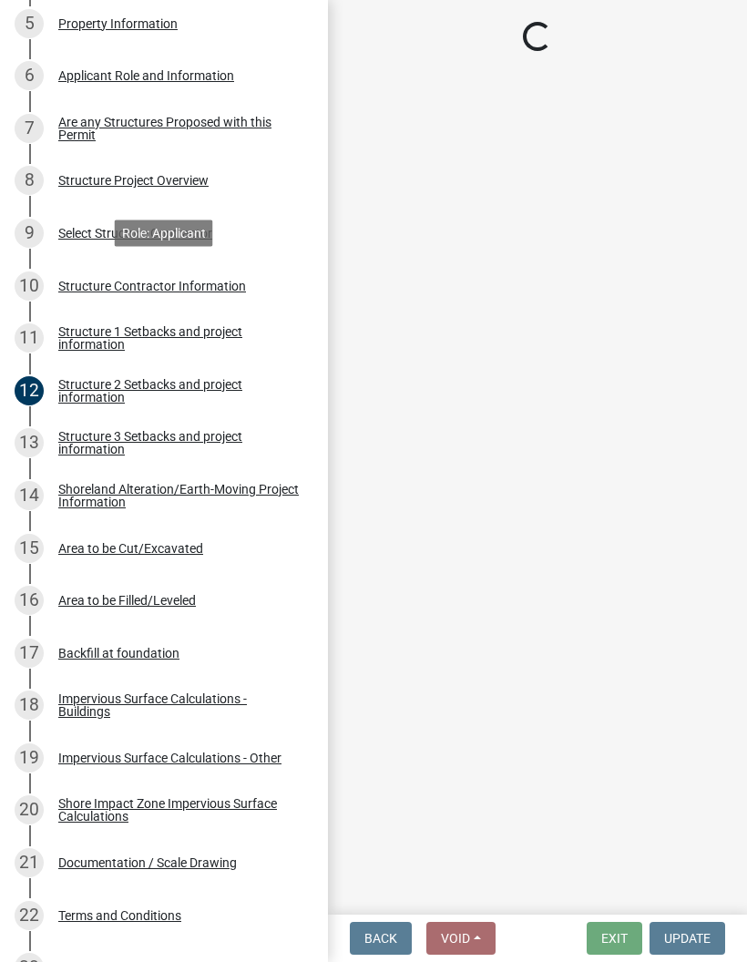
scroll to position [0, 0]
click at [242, 335] on div "Structure 1 Setbacks and project information" at bounding box center [178, 337] width 240 height 25
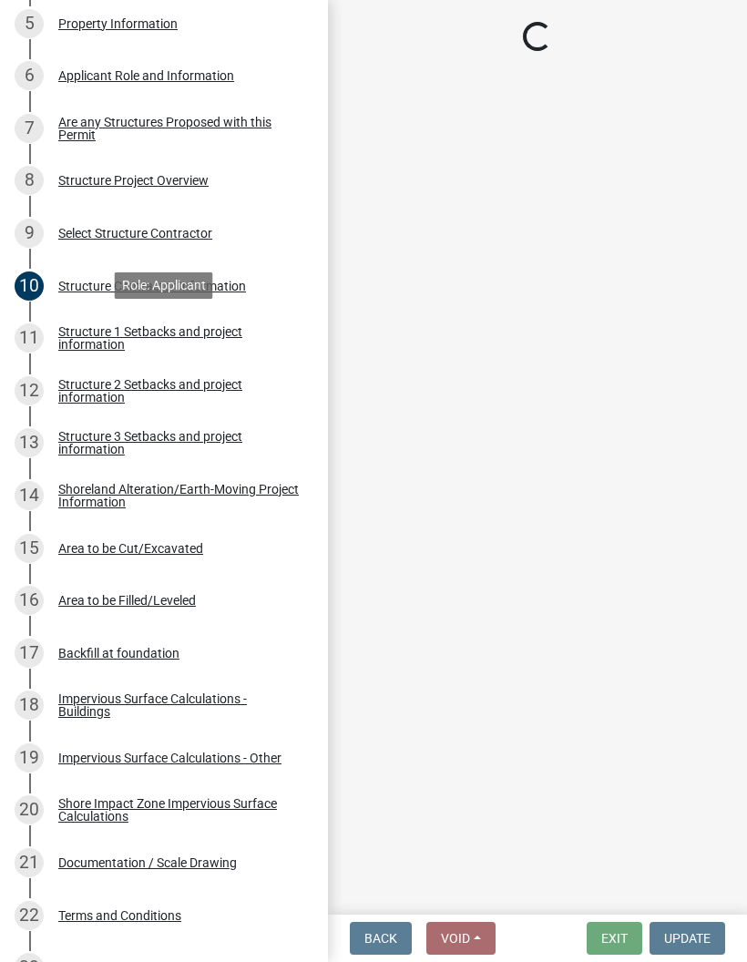
select select "c185e313-3403-4239-bd61-bb563c58a77a"
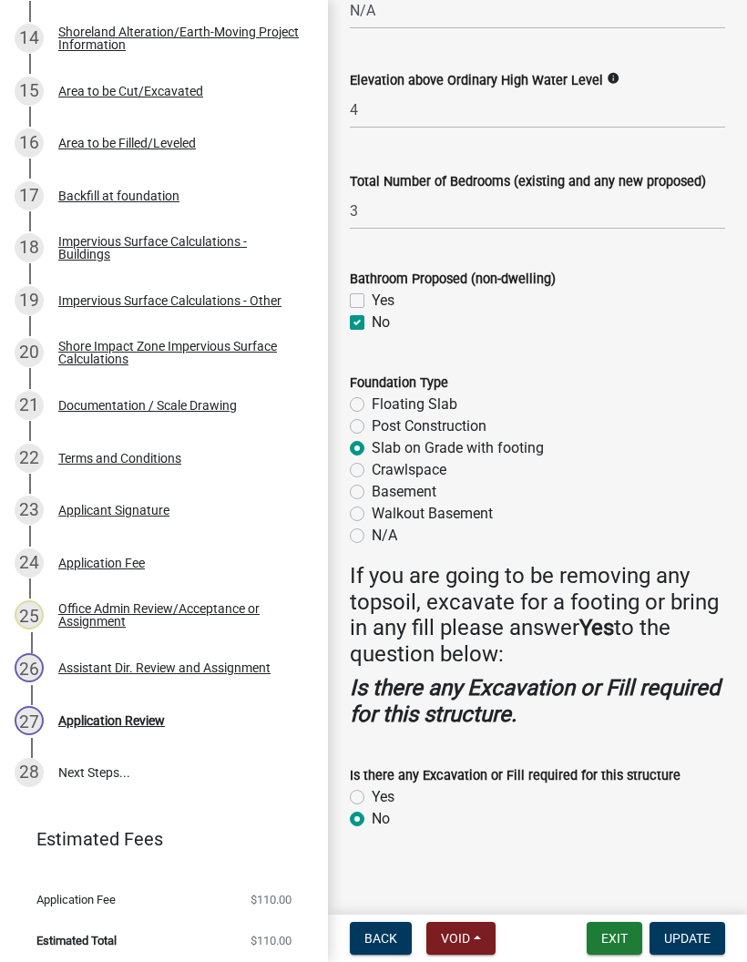
scroll to position [1047, 0]
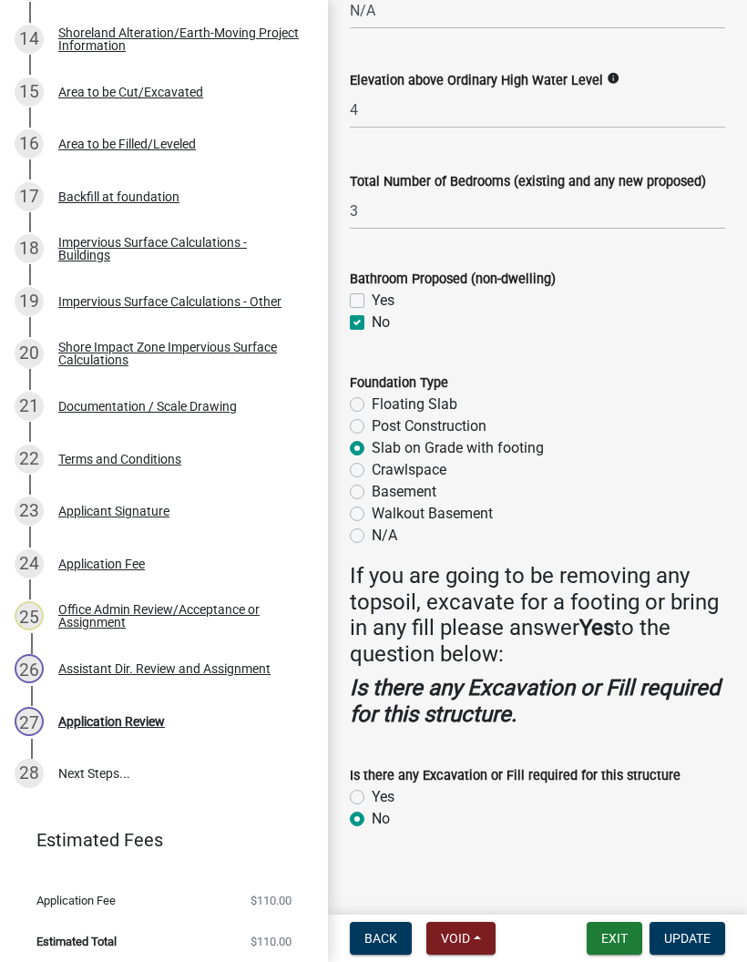
click at [229, 381] on link "21 Documentation / Scale Drawing" at bounding box center [164, 406] width 328 height 53
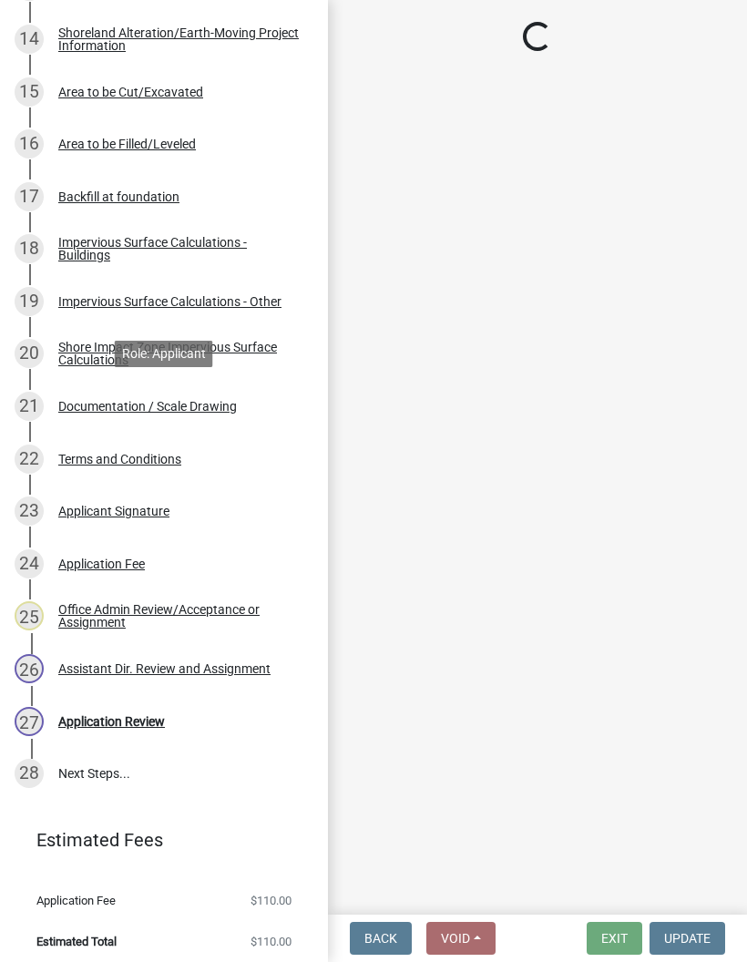
scroll to position [0, 0]
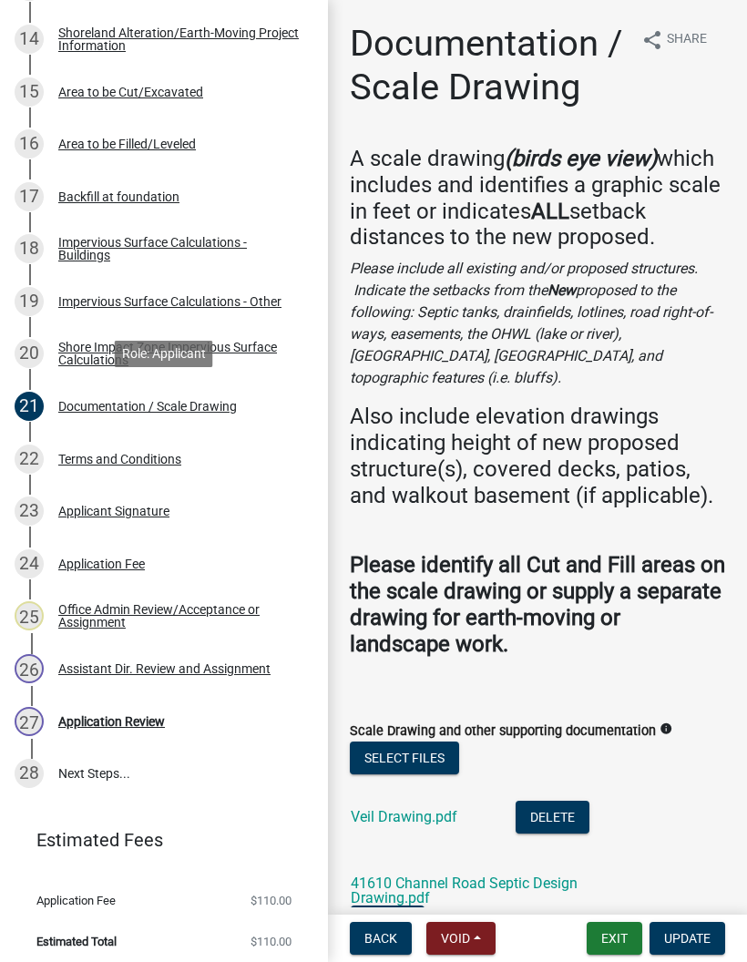
click at [609, 945] on button "Exit" at bounding box center [614, 938] width 56 height 33
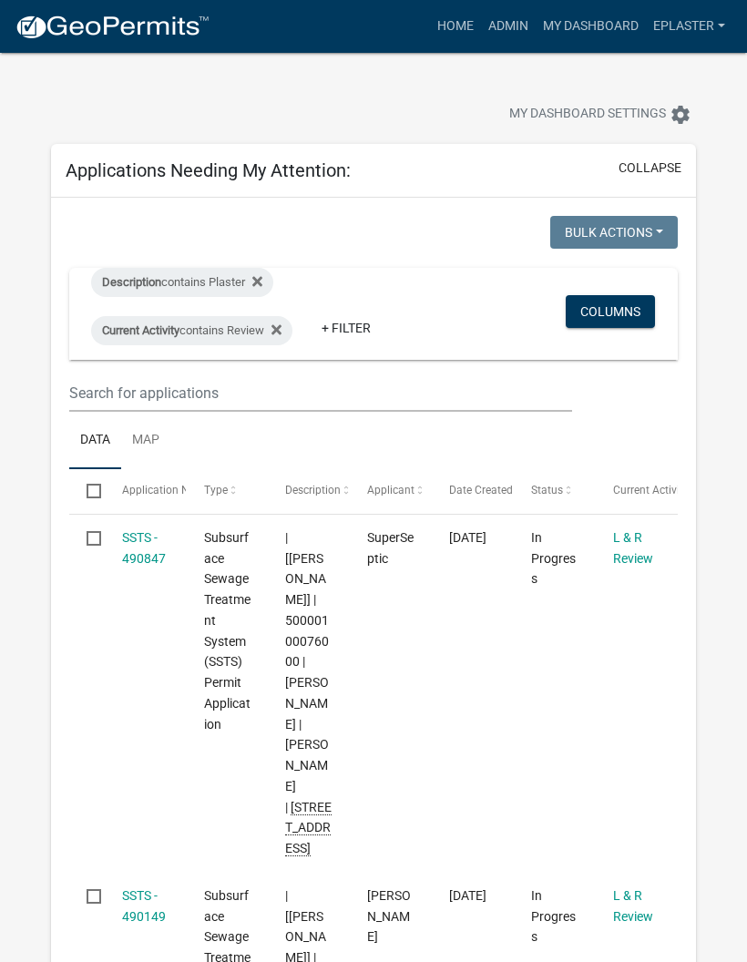
click at [525, 36] on link "Admin" at bounding box center [508, 26] width 55 height 35
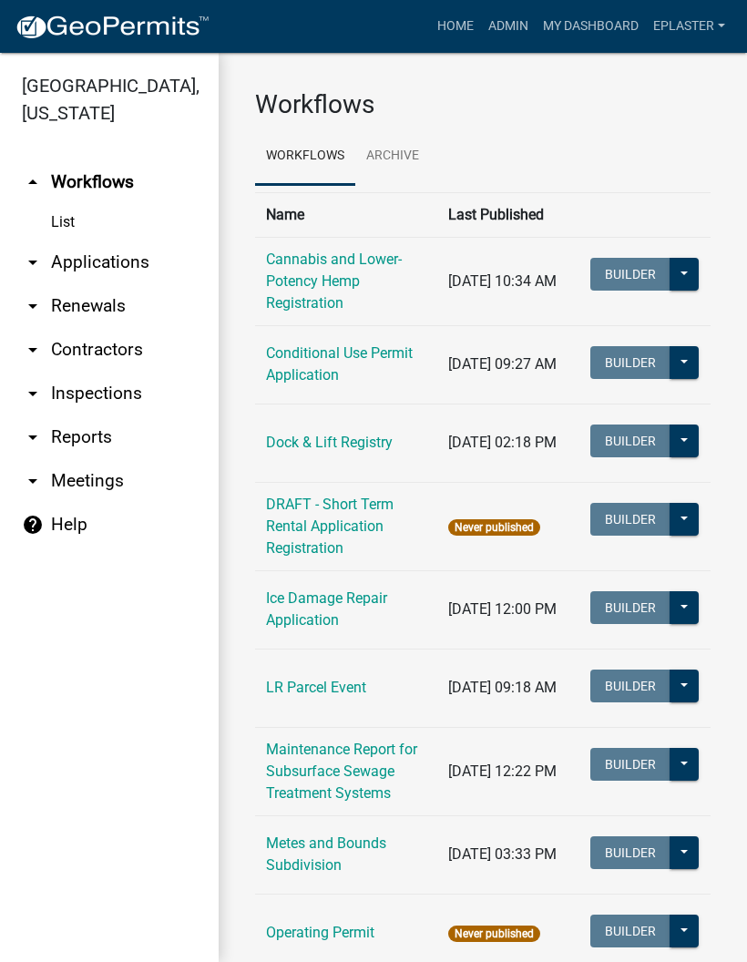
click at [85, 254] on link "arrow_drop_down Applications" at bounding box center [109, 262] width 219 height 44
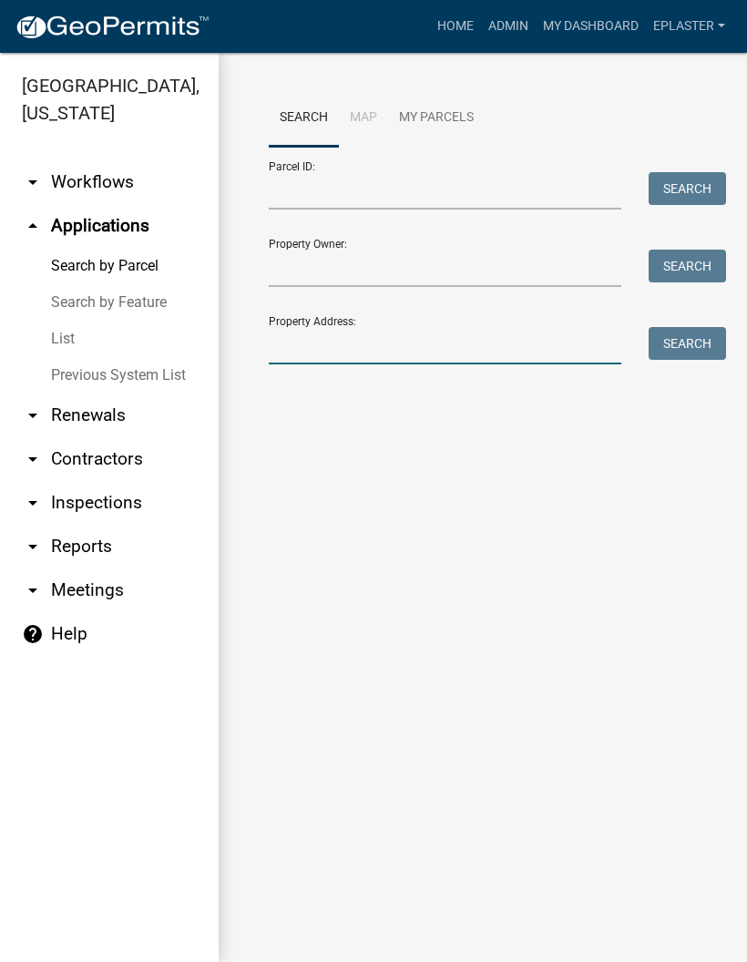
click at [394, 337] on input "Property Address:" at bounding box center [445, 345] width 352 height 37
type input "41411"
click at [695, 337] on button "Search" at bounding box center [686, 343] width 77 height 33
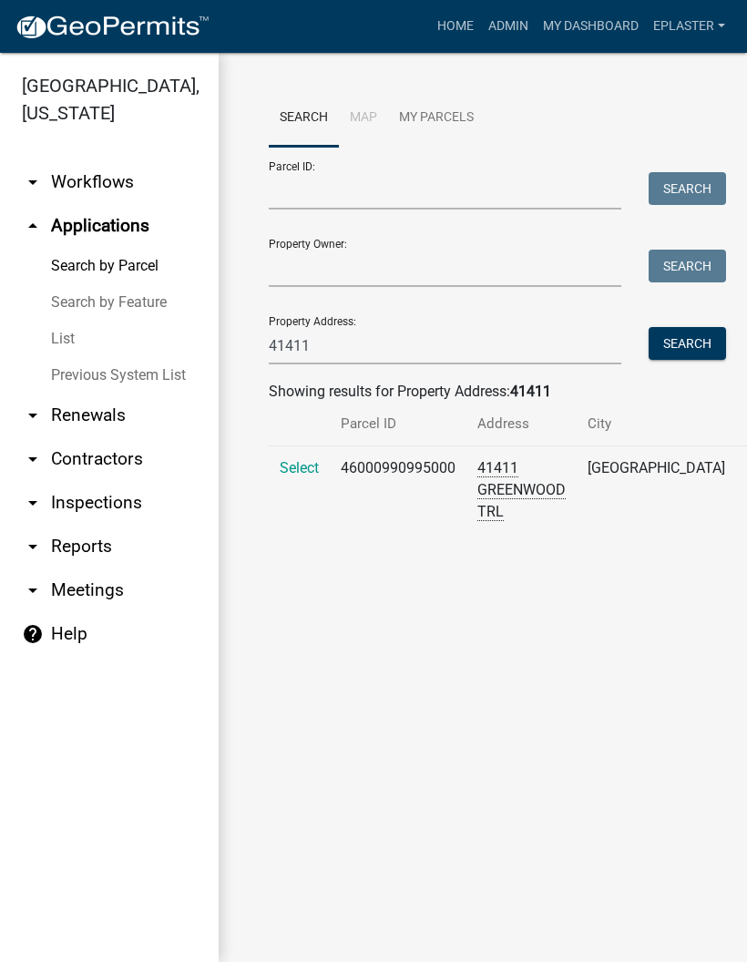
click at [313, 476] on span "Select" at bounding box center [299, 467] width 39 height 17
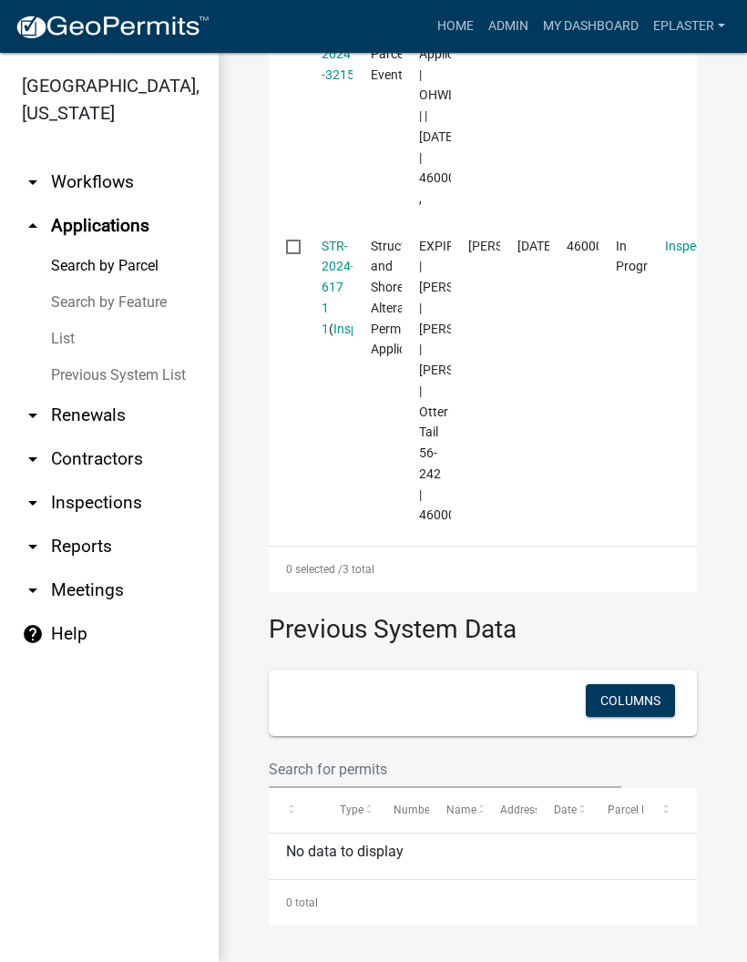
scroll to position [1035, 0]
click at [326, 293] on link "STR-2024-617 1 1" at bounding box center [337, 287] width 33 height 97
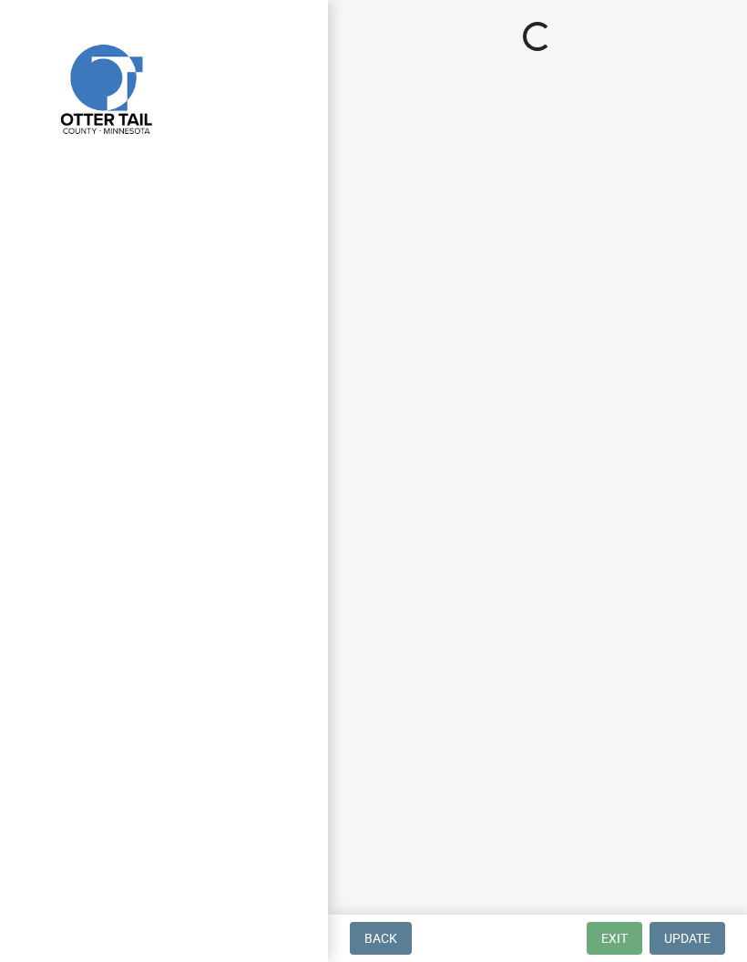
select select "710d5f49-2663-4e73-9718-d0c4e189f5ed"
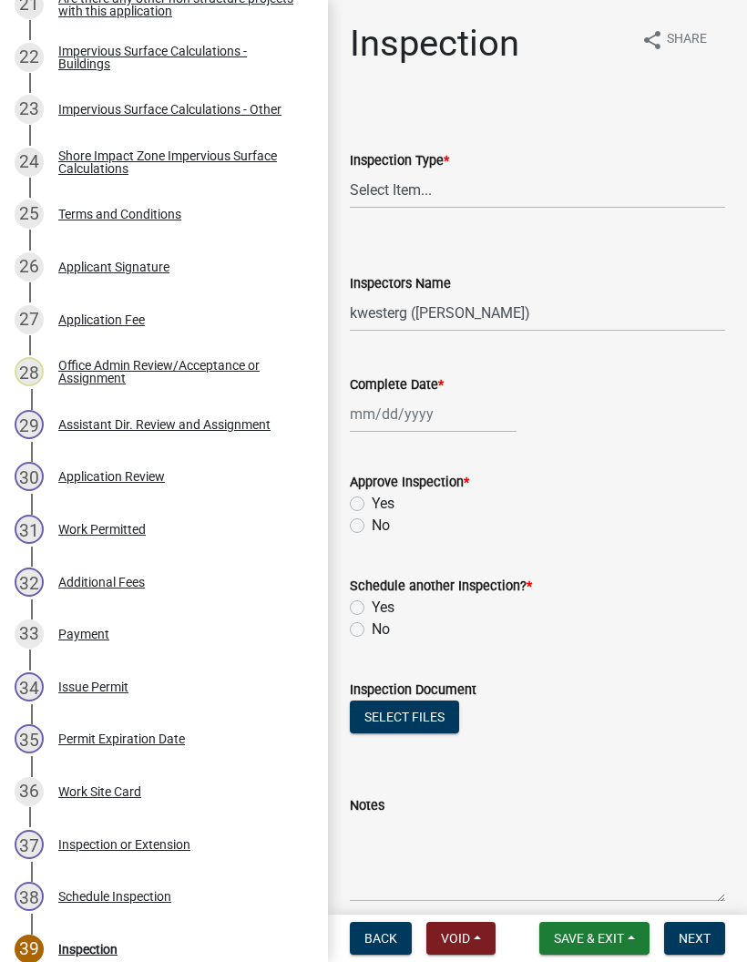
scroll to position [1462, 0]
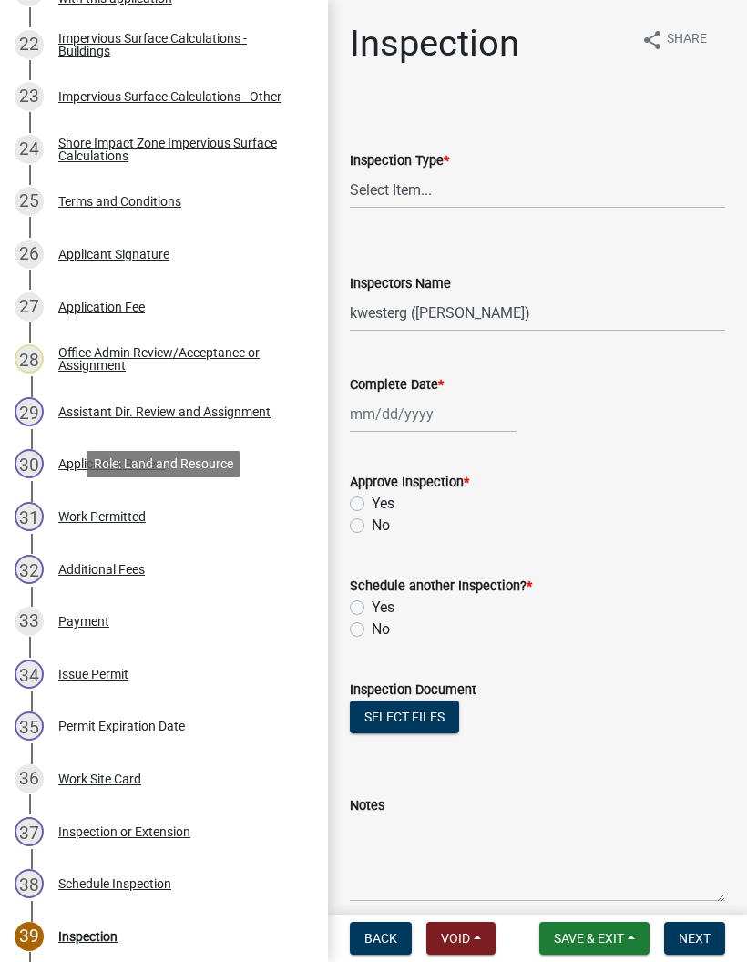
click at [200, 519] on div "31 Work Permitted" at bounding box center [157, 516] width 284 height 29
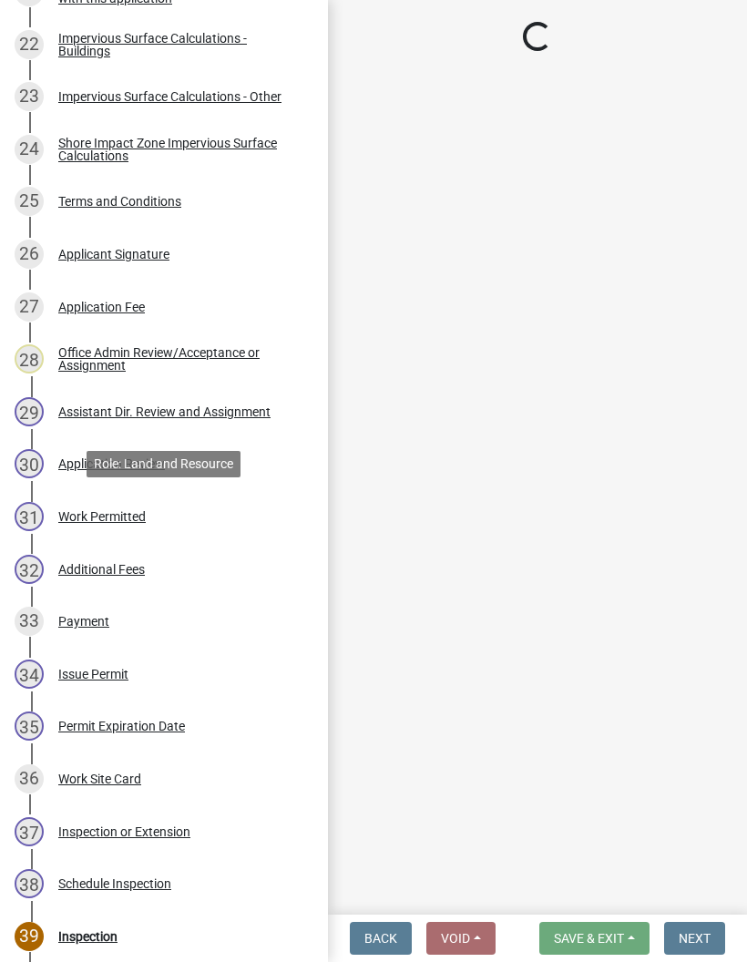
select select "190fd4c8-42ef-492b-a4a0-a0213555944c"
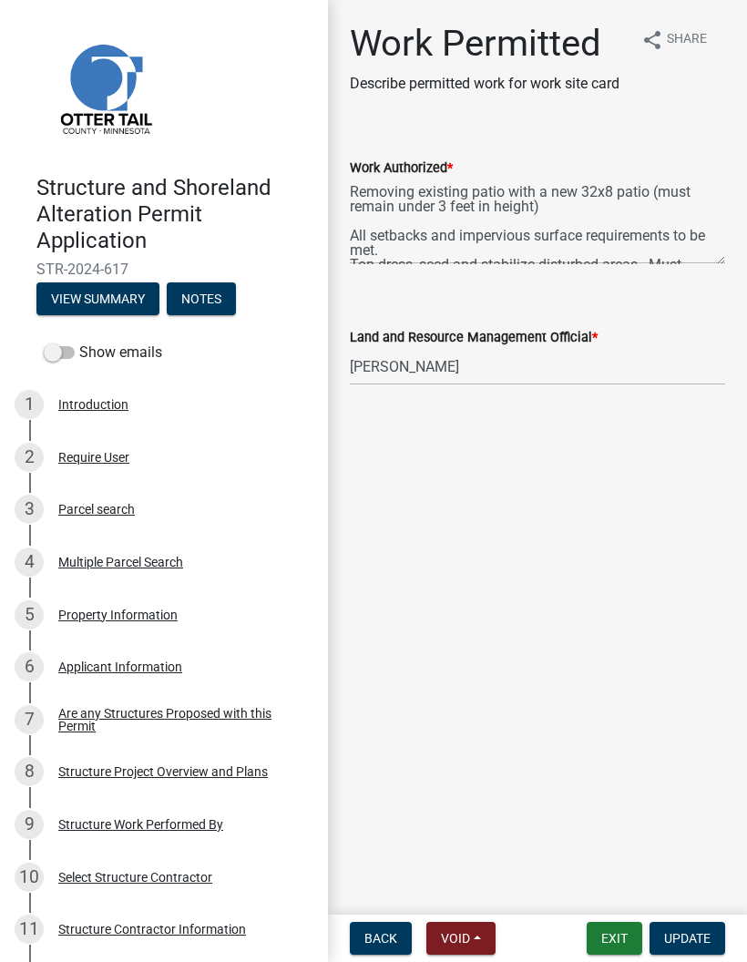
scroll to position [0, 0]
click at [617, 935] on button "Exit" at bounding box center [614, 938] width 56 height 33
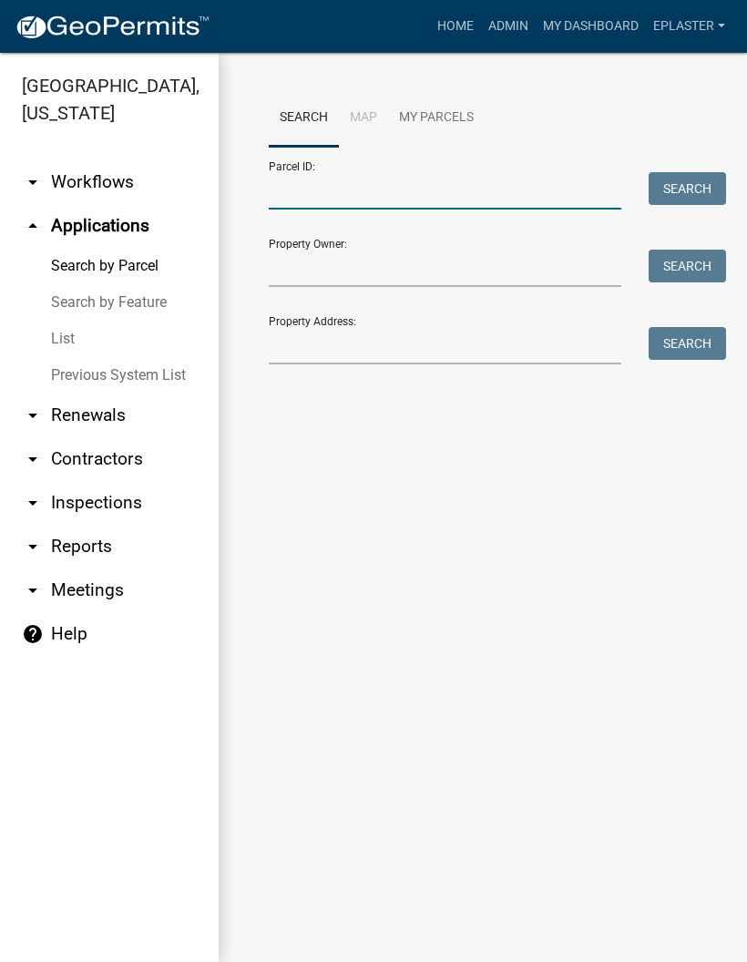
click at [432, 178] on input "Parcel ID:" at bounding box center [445, 190] width 352 height 37
click at [372, 196] on input "Parcel ID:" at bounding box center [445, 190] width 352 height 37
paste input "46000290104001"
type input "46000290104001"
click at [685, 194] on button "Search" at bounding box center [686, 188] width 77 height 33
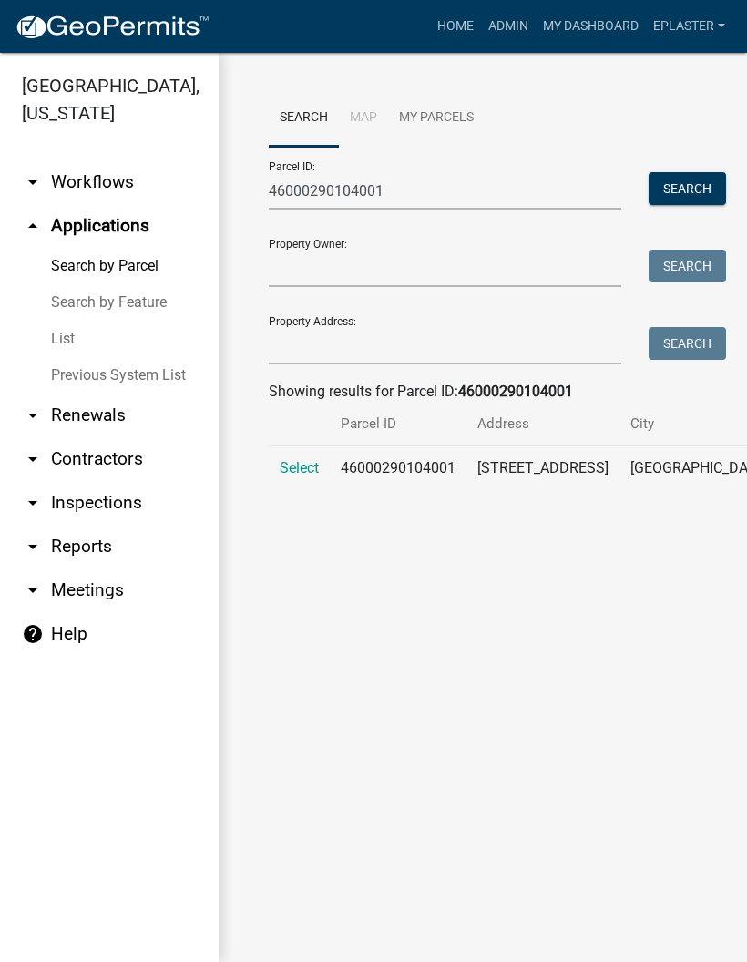
click at [303, 476] on span "Select" at bounding box center [299, 467] width 39 height 17
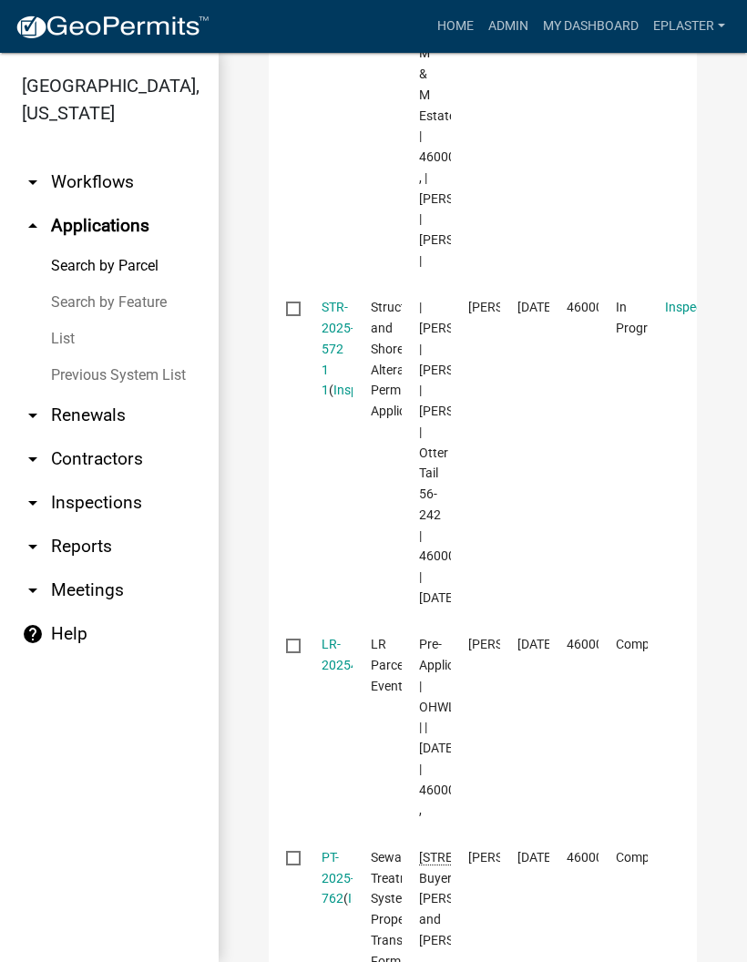
scroll to position [841, 0]
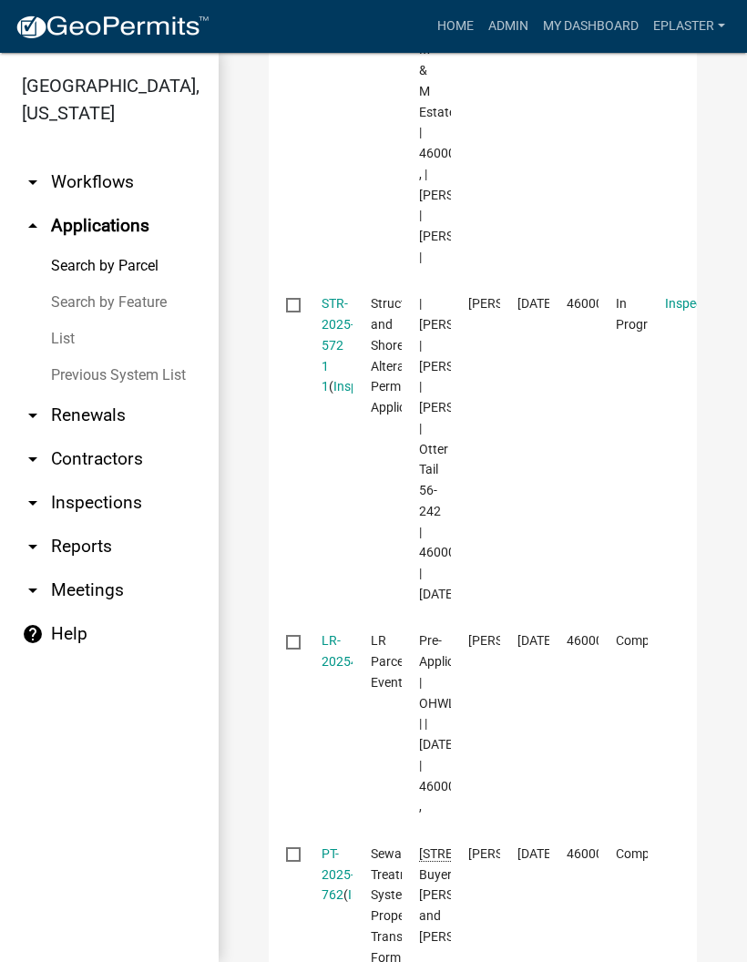
click at [332, 393] on link "STR-2025-572 1 1" at bounding box center [337, 344] width 33 height 97
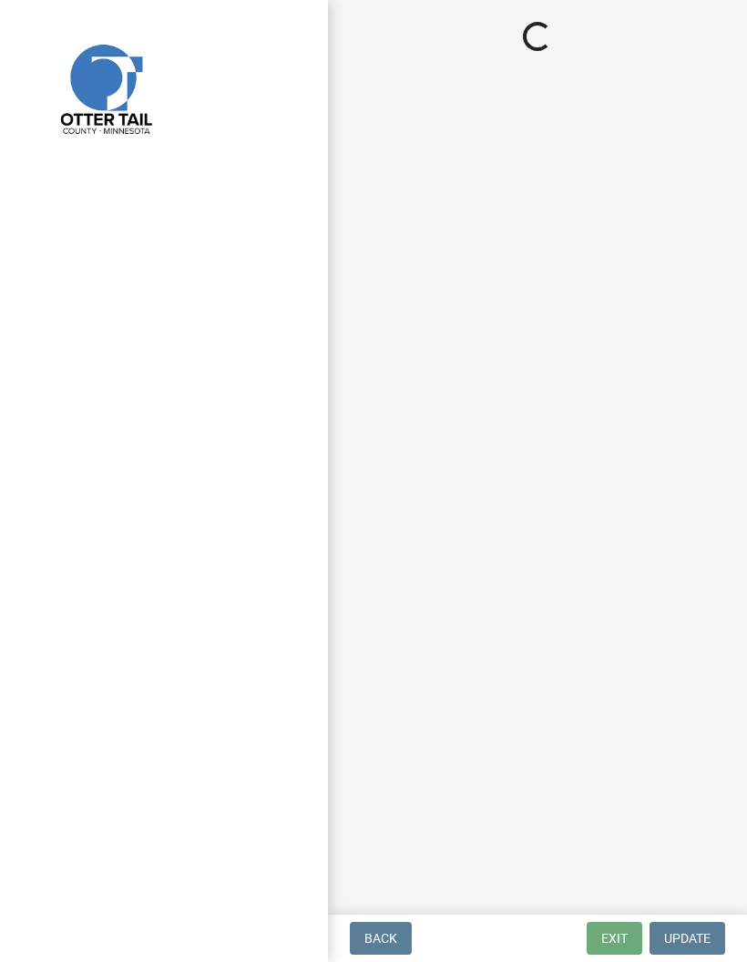
select select "710d5f49-2663-4e73-9718-d0c4e189f5ed"
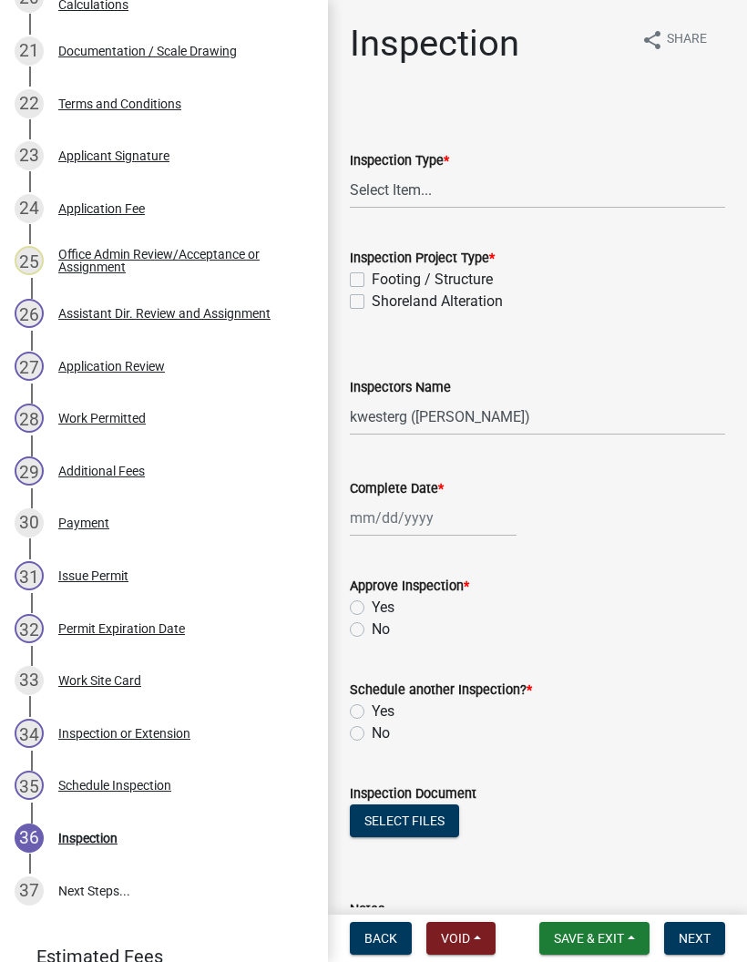
scroll to position [1387, 0]
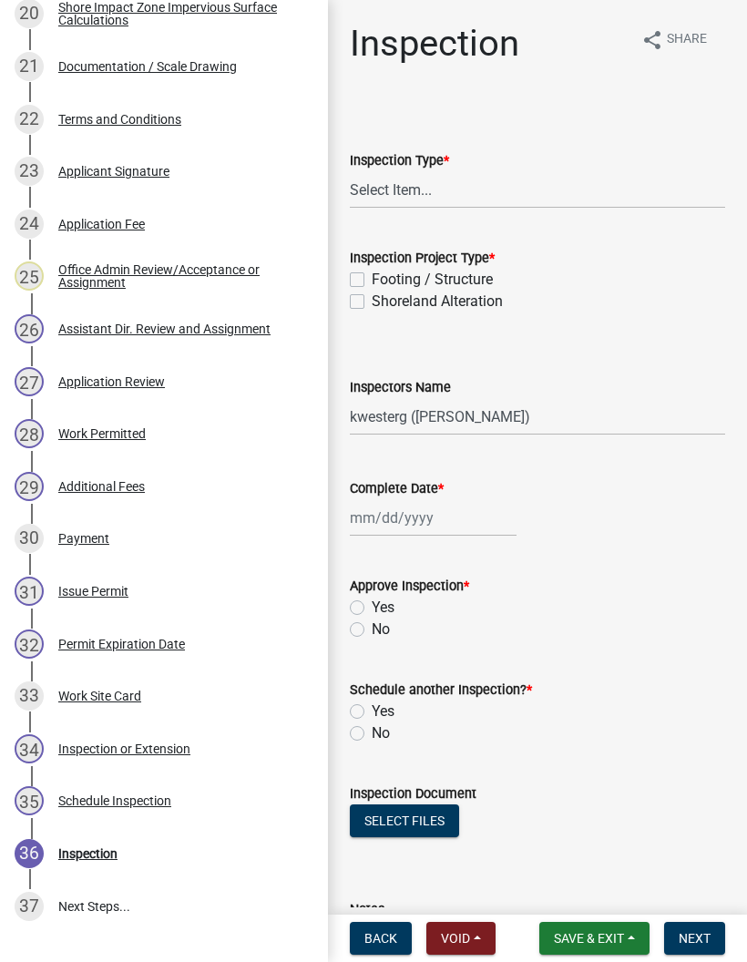
click at [227, 423] on div "28 Work Permitted" at bounding box center [157, 433] width 284 height 29
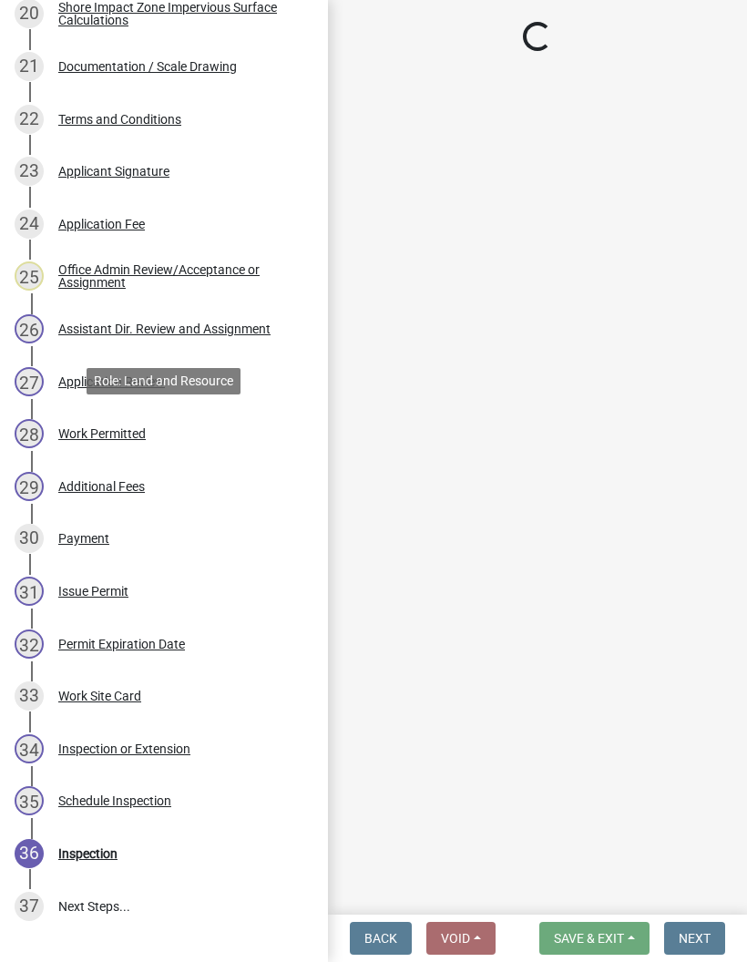
select select "b1ab52ec-9759-48a2-a5bb-a8b7da6cd639"
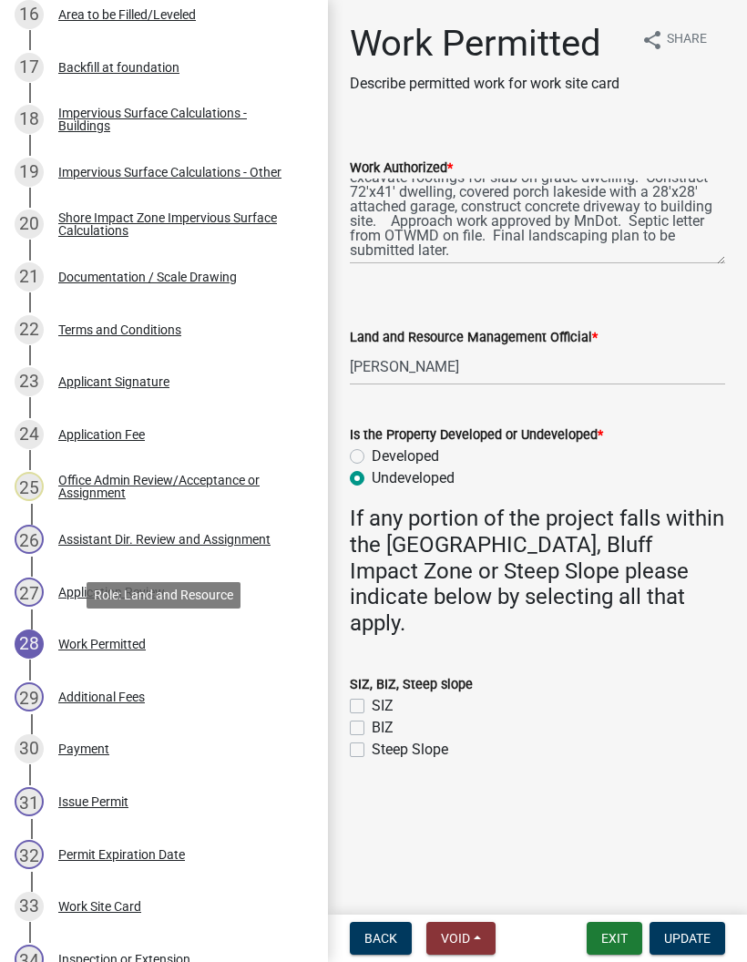
scroll to position [1172, 0]
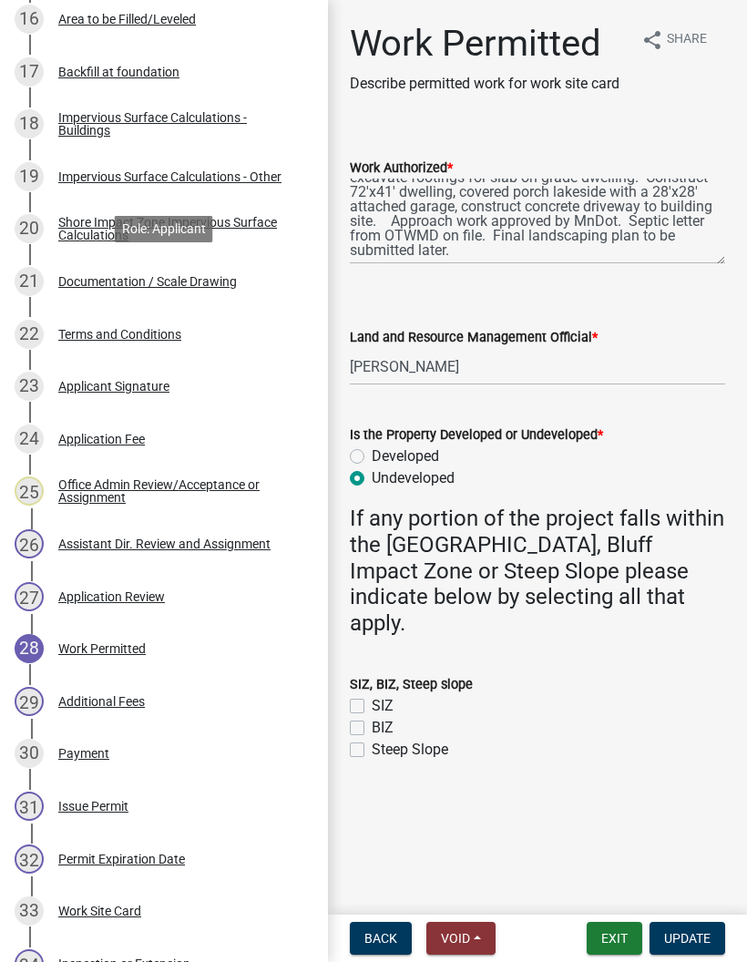
click at [238, 291] on div "21 Documentation / Scale Drawing" at bounding box center [157, 281] width 284 height 29
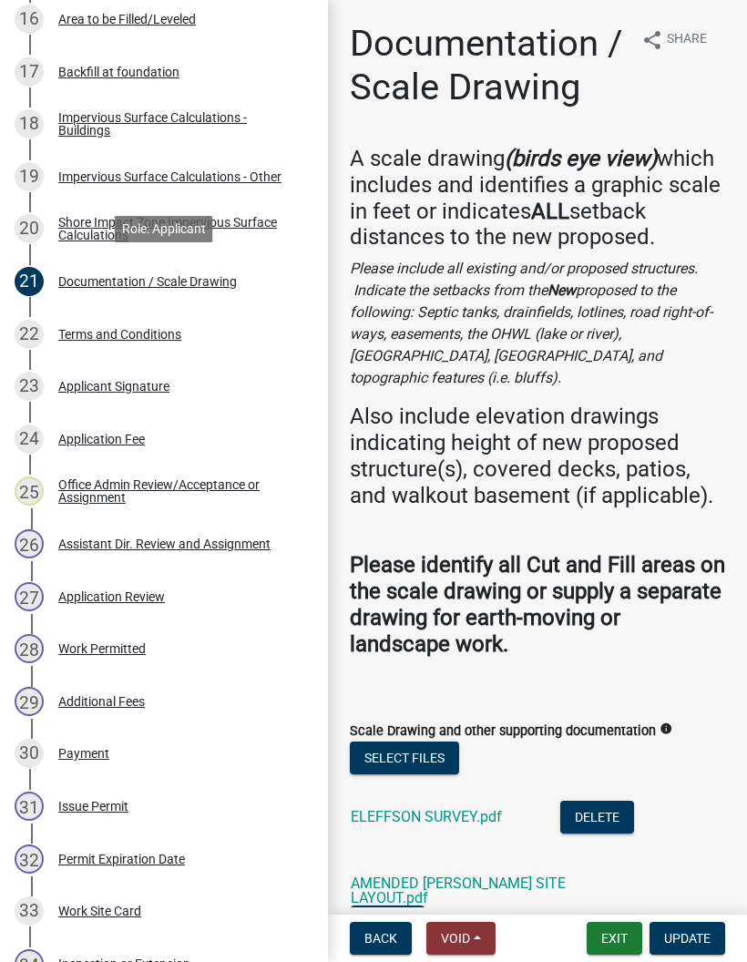
click at [538, 874] on link "AMENDED ELLEFSON SITE LAYOUT.pdf" at bounding box center [458, 890] width 215 height 32
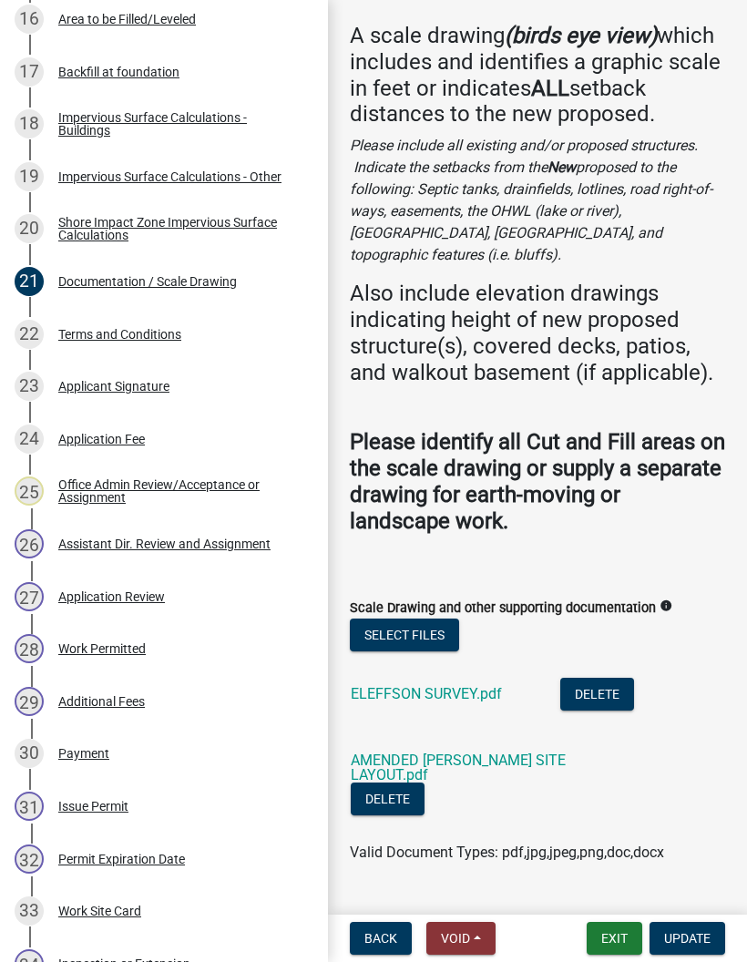
scroll to position [121, 0]
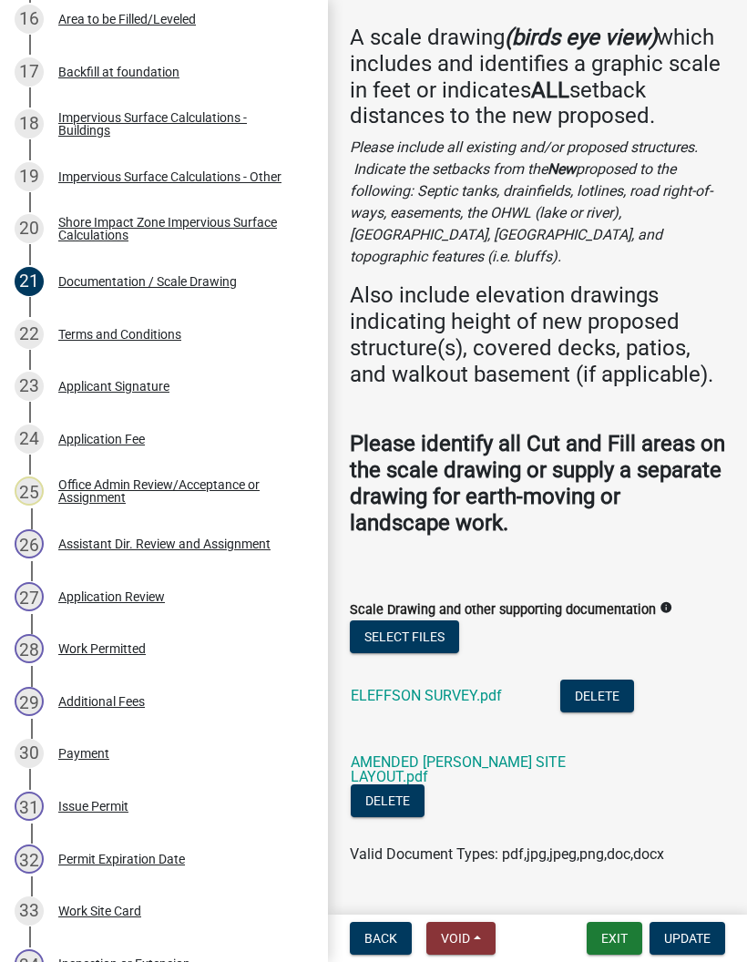
click at [475, 687] on link "ELEFFSON SURVEY.pdf" at bounding box center [426, 695] width 151 height 17
click at [196, 643] on div "28 Work Permitted" at bounding box center [157, 648] width 284 height 29
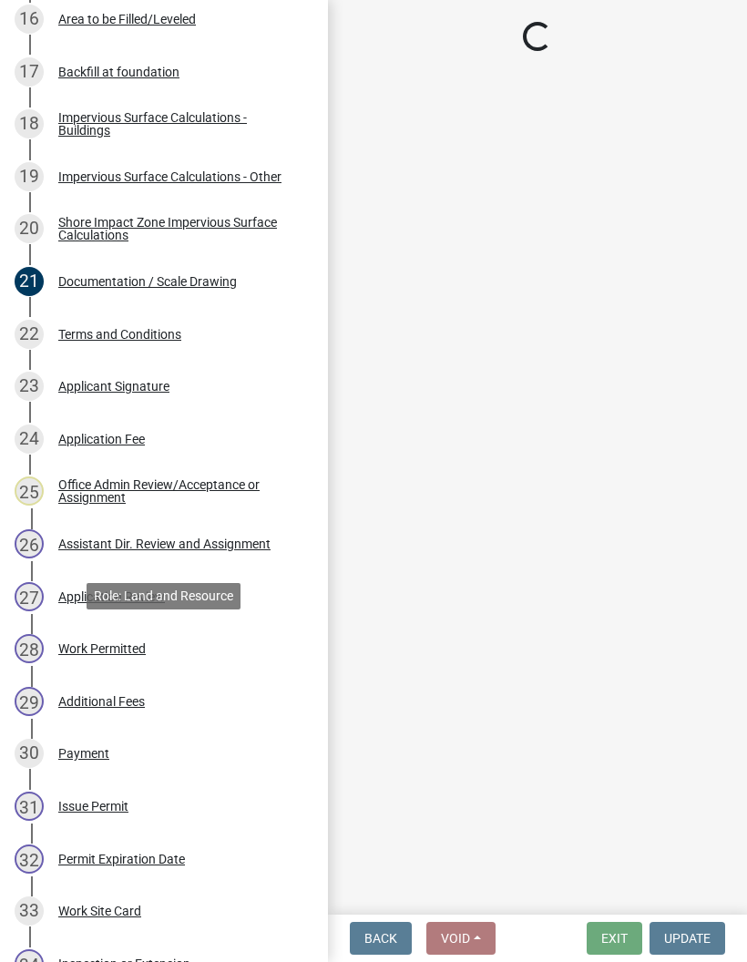
scroll to position [0, 0]
select select "b1ab52ec-9759-48a2-a5bb-a8b7da6cd639"
